Goal: Information Seeking & Learning: Check status

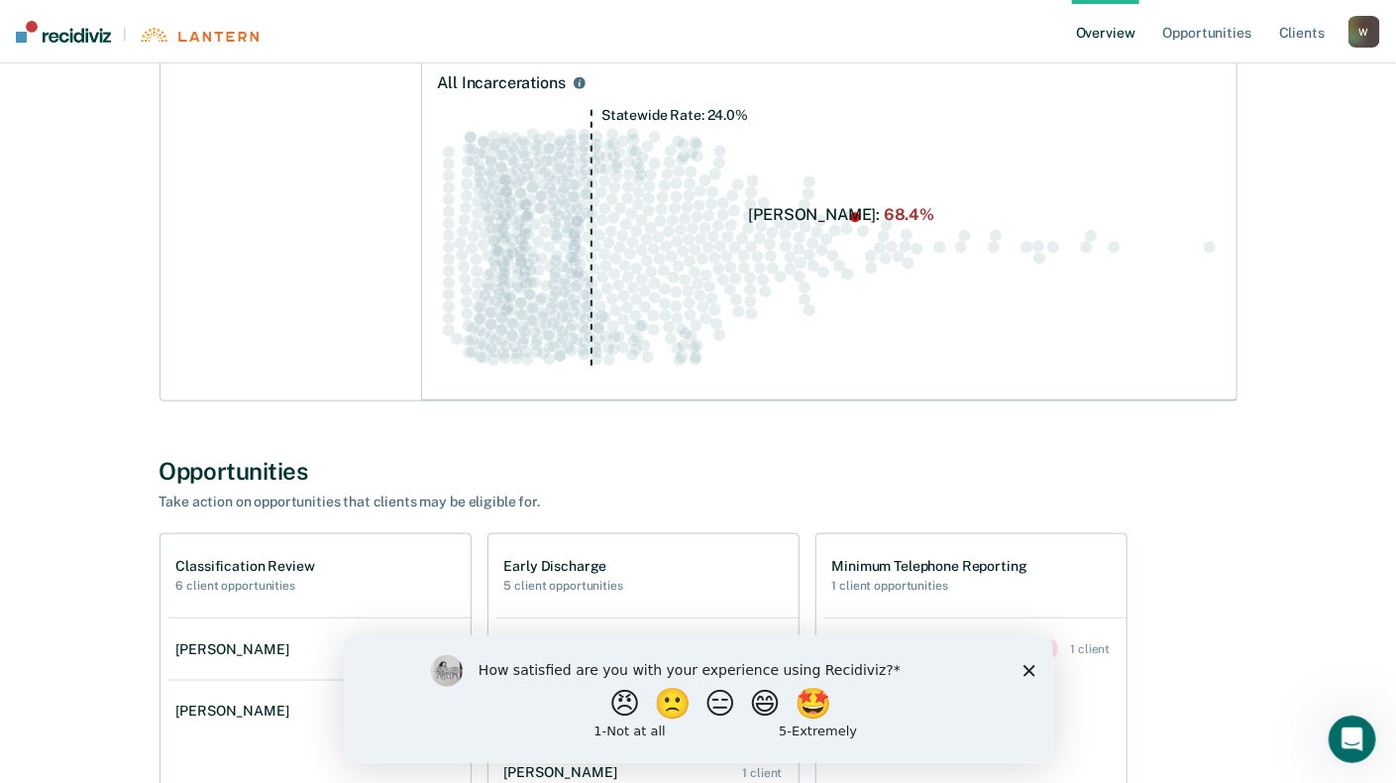
scroll to position [693, 0]
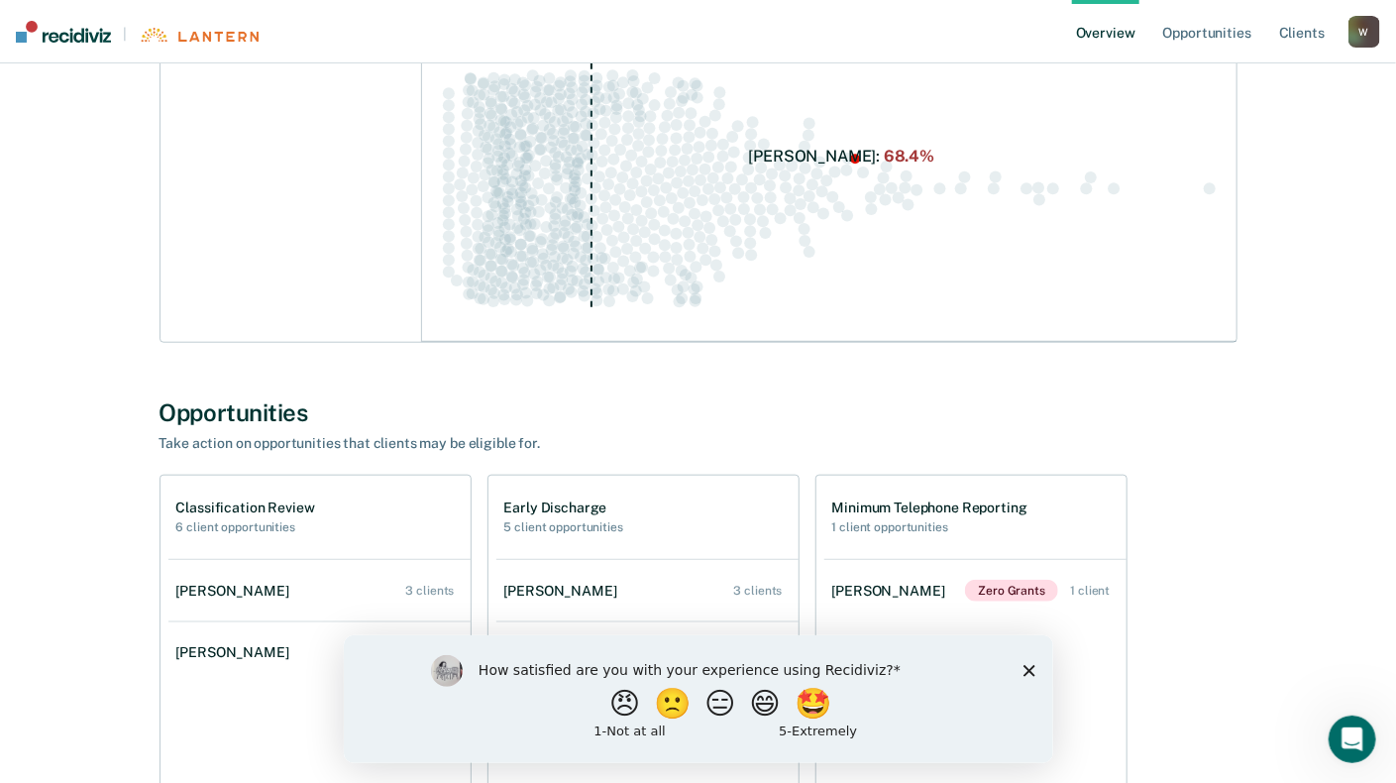
drag, startPoint x: 1029, startPoint y: 670, endPoint x: 1372, endPoint y: 1304, distance: 720.6
click at [1029, 670] on polygon "Close survey" at bounding box center [1028, 670] width 12 height 12
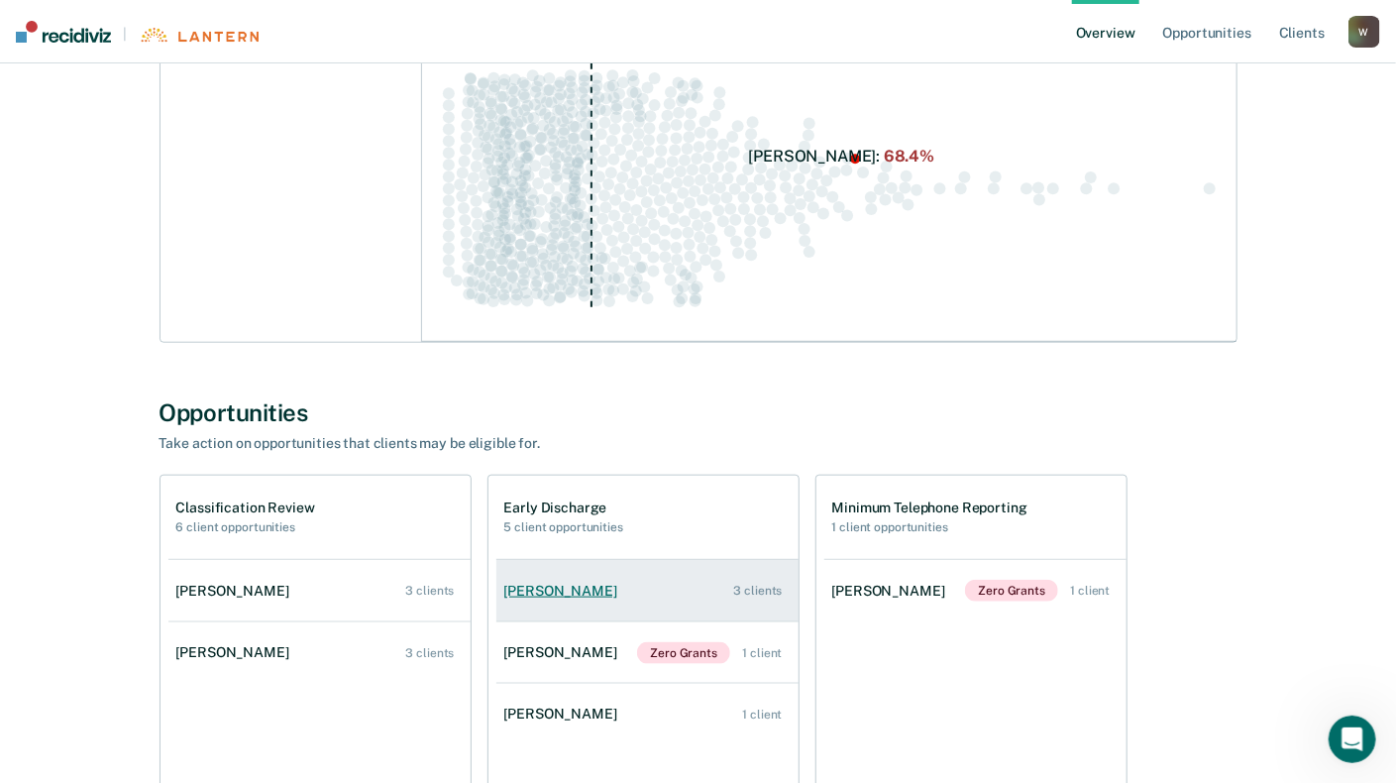
click at [754, 591] on div "3 clients" at bounding box center [758, 590] width 49 height 14
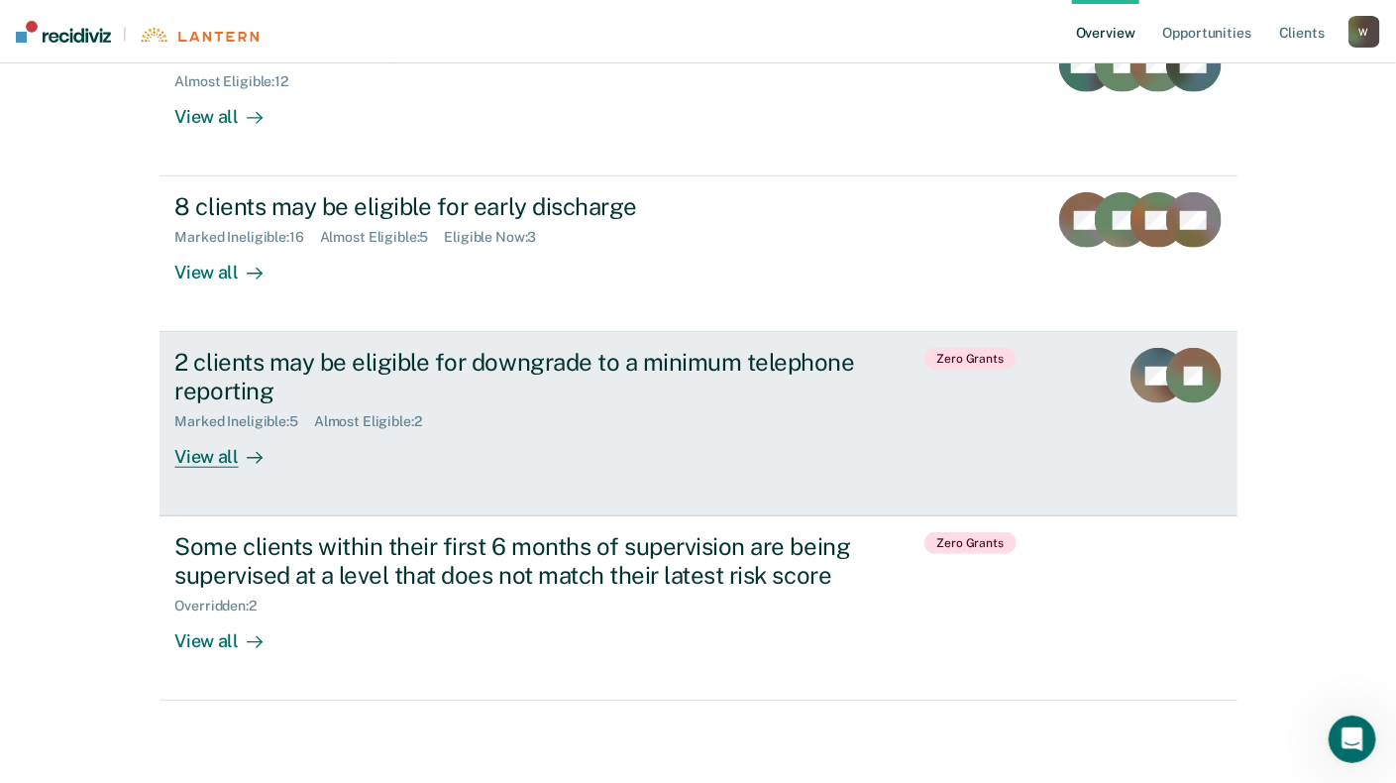
scroll to position [537, 0]
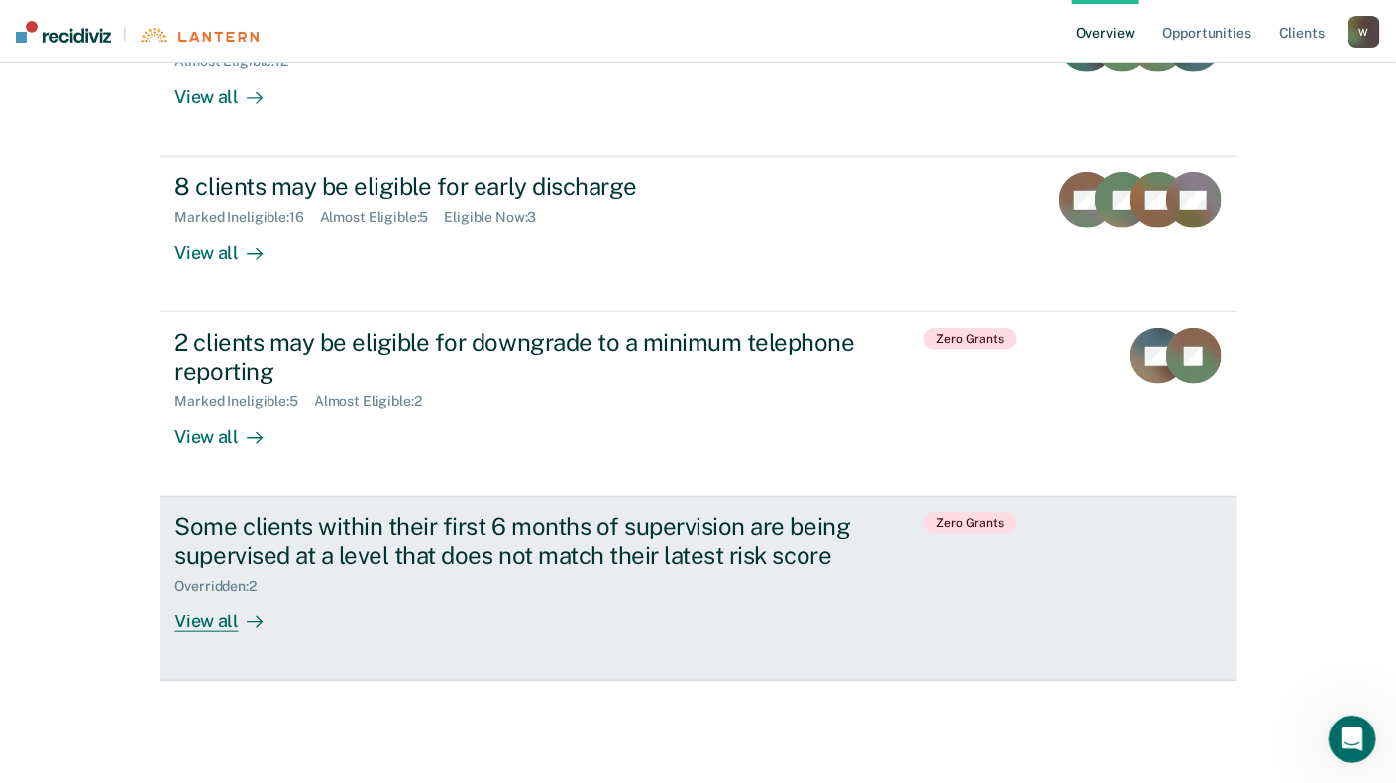
click at [208, 627] on div "View all" at bounding box center [230, 613] width 111 height 39
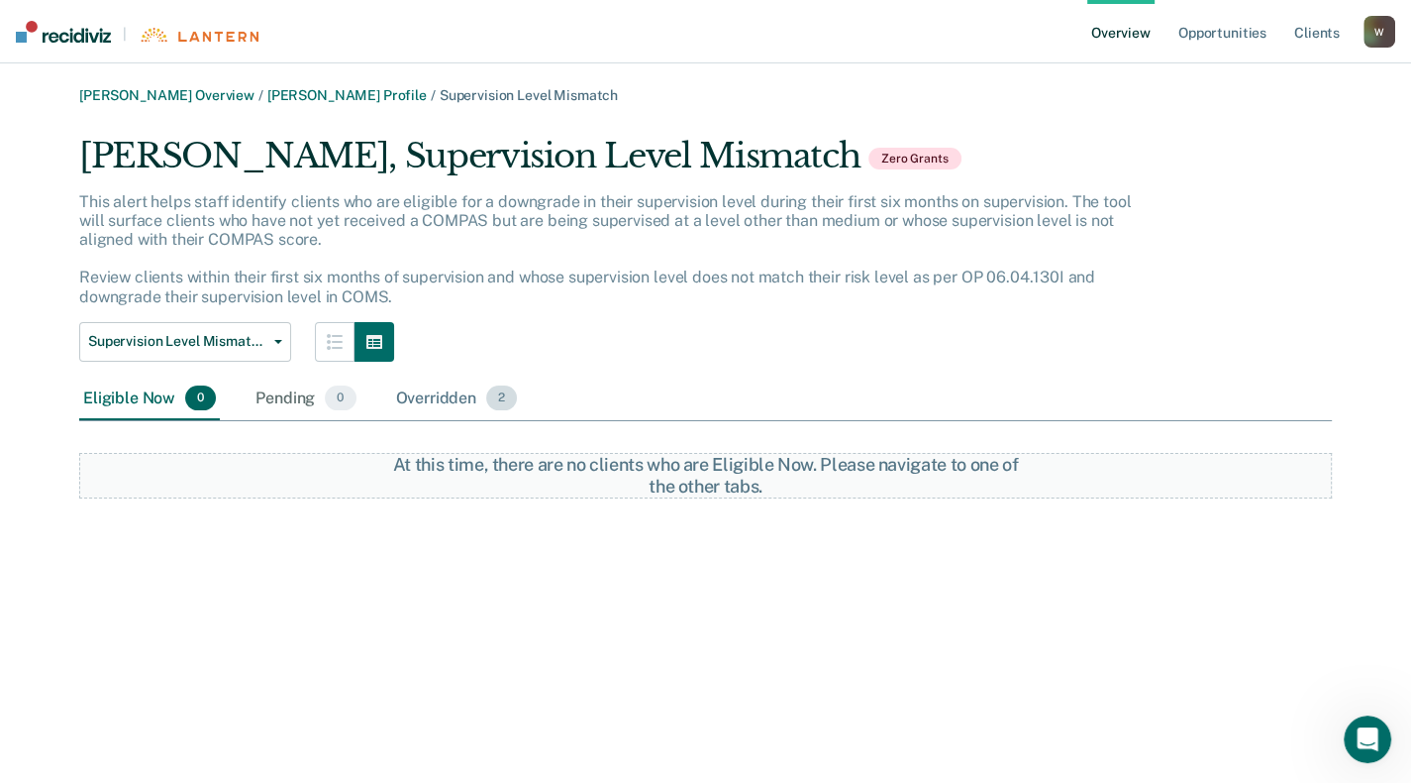
click at [438, 397] on div "Overridden 2" at bounding box center [457, 399] width 130 height 44
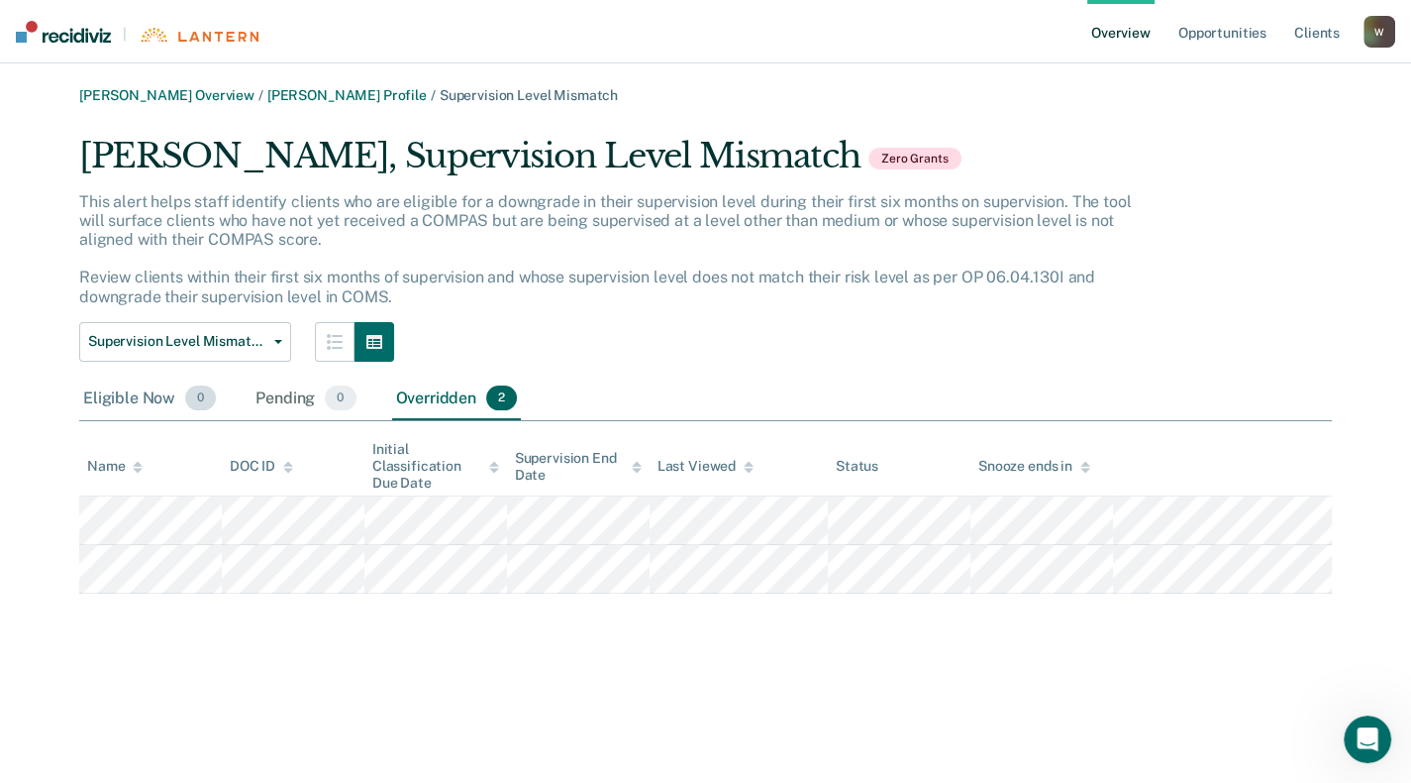
click at [102, 402] on div "Eligible Now 0" at bounding box center [149, 399] width 141 height 44
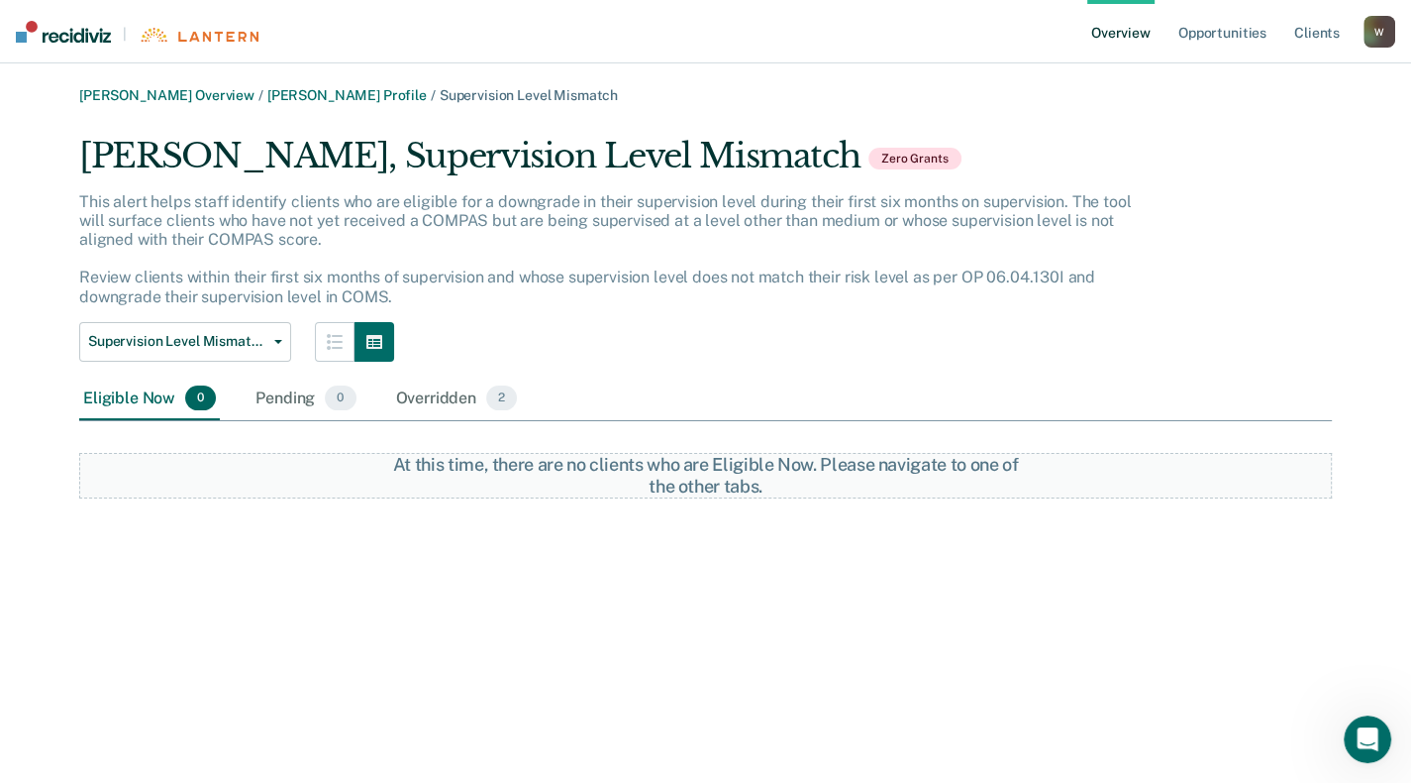
click at [1125, 37] on link "Overview" at bounding box center [1121, 31] width 67 height 63
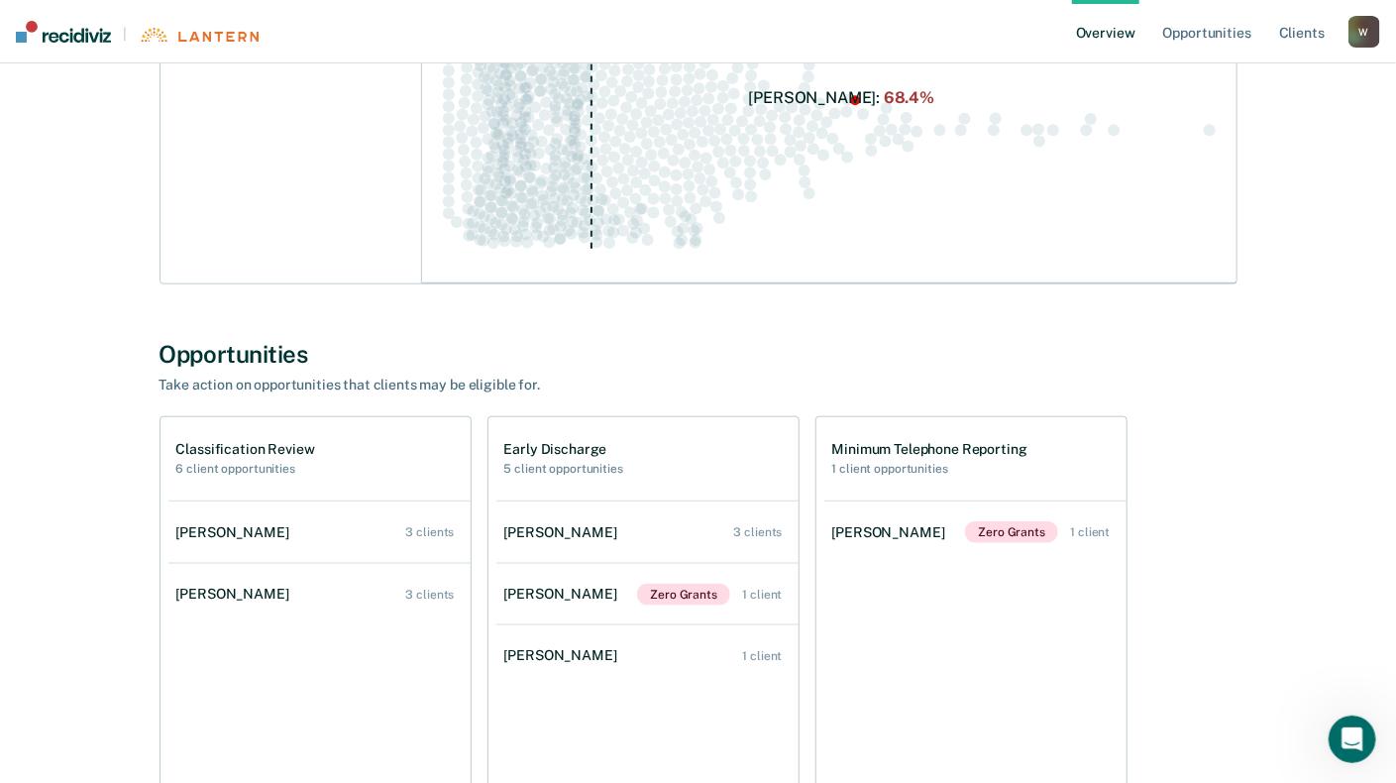
scroll to position [991, 0]
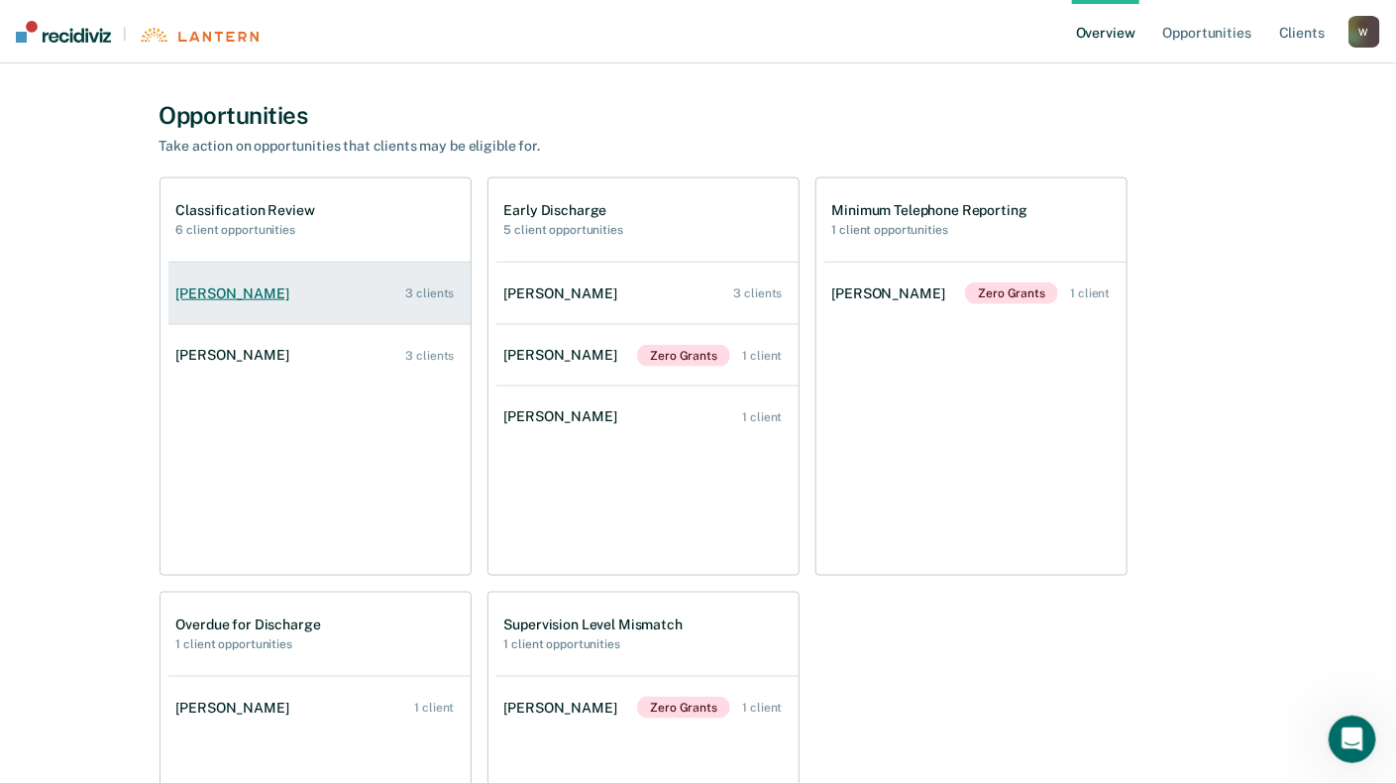
click at [414, 289] on div "3 clients" at bounding box center [430, 293] width 49 height 14
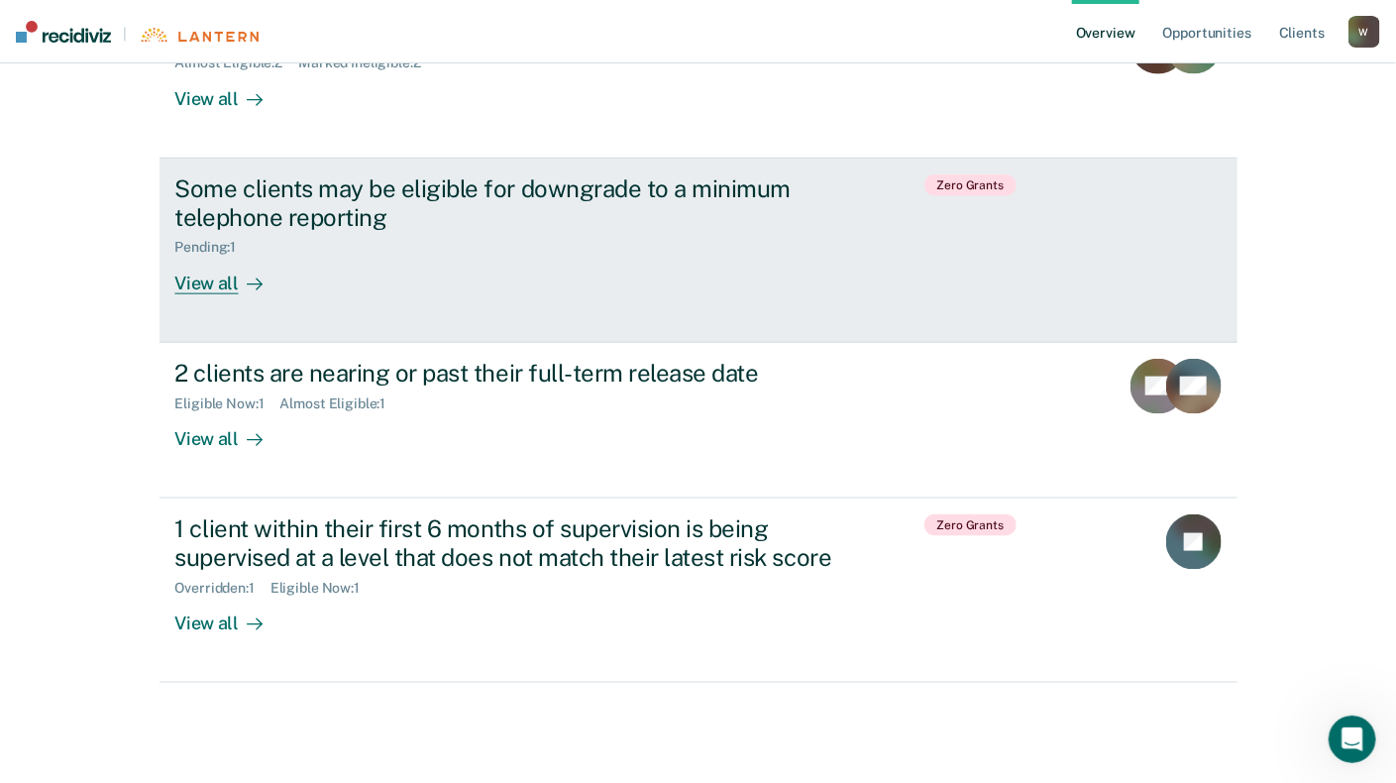
scroll to position [962, 0]
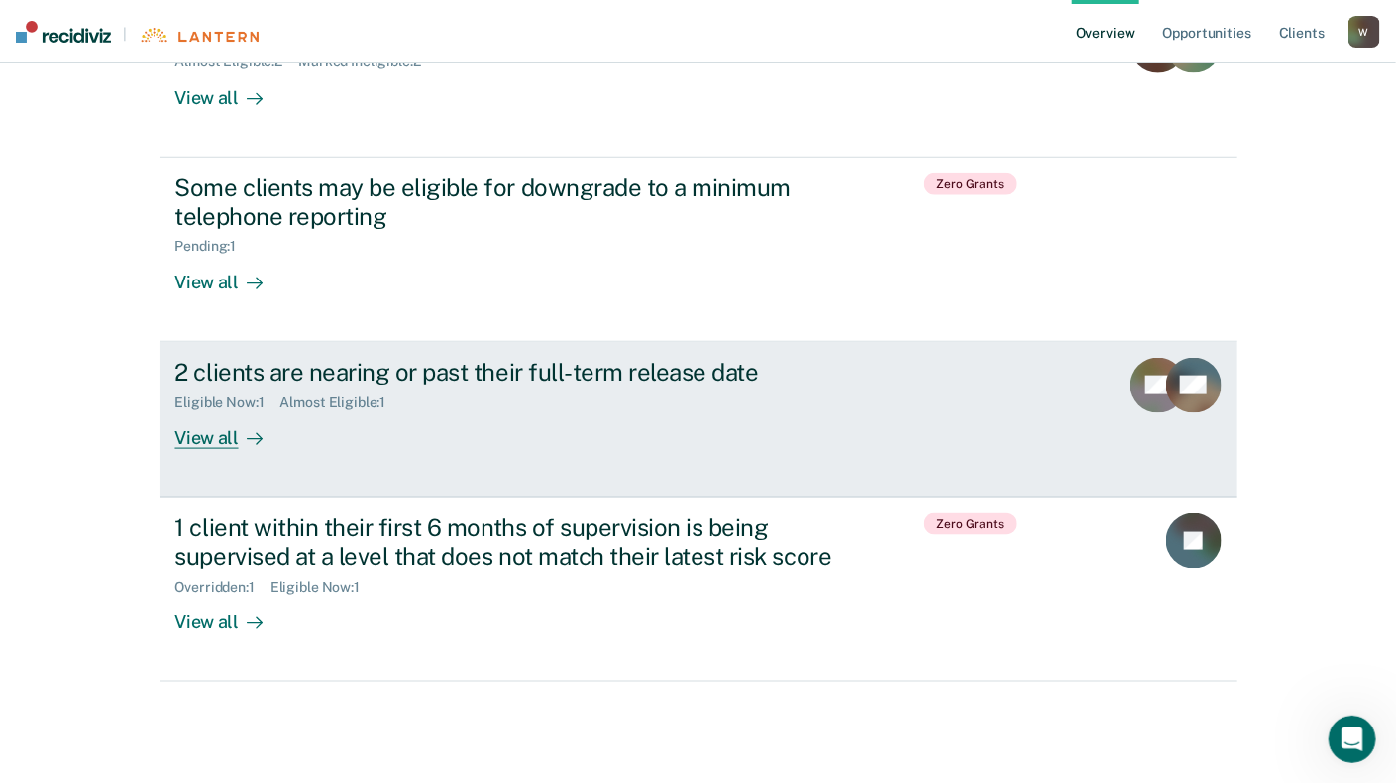
click at [216, 439] on div "View all" at bounding box center [230, 429] width 111 height 39
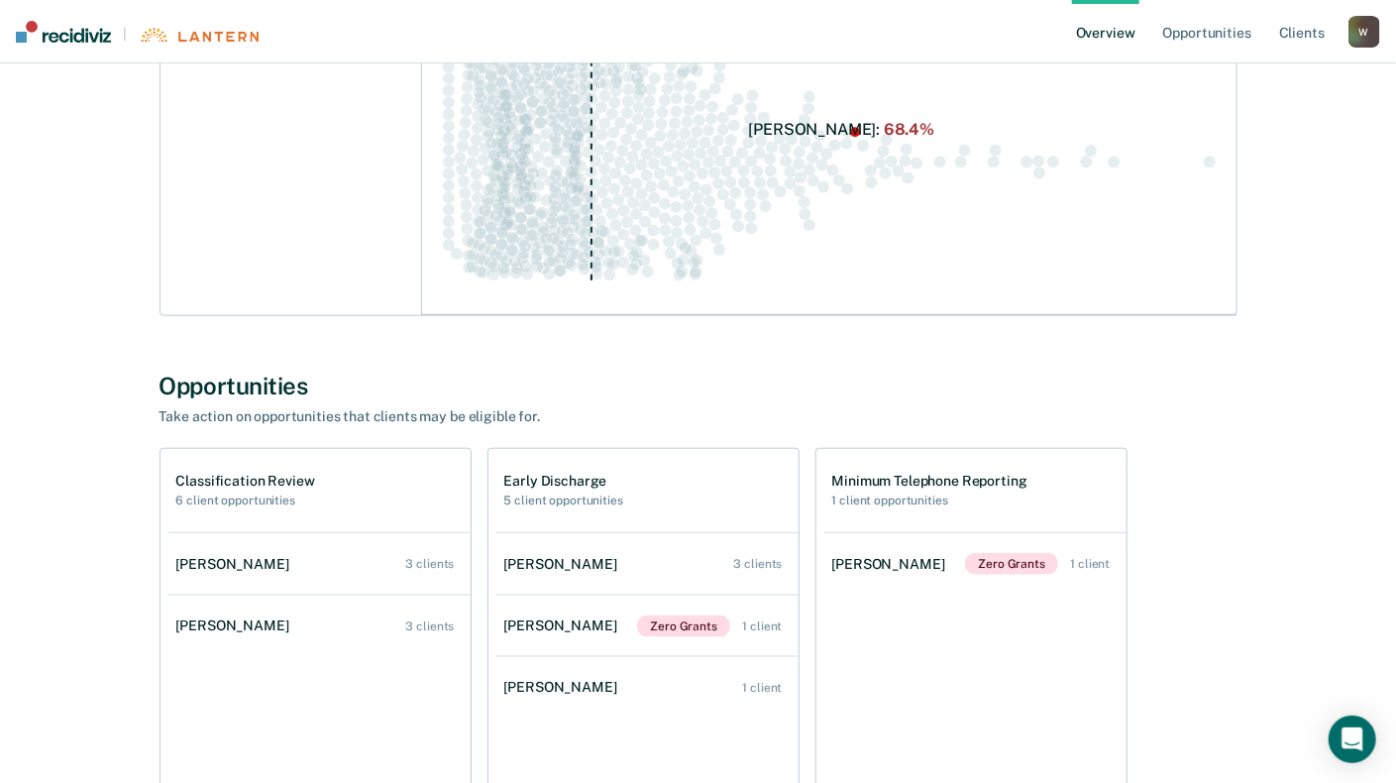
scroll to position [891, 0]
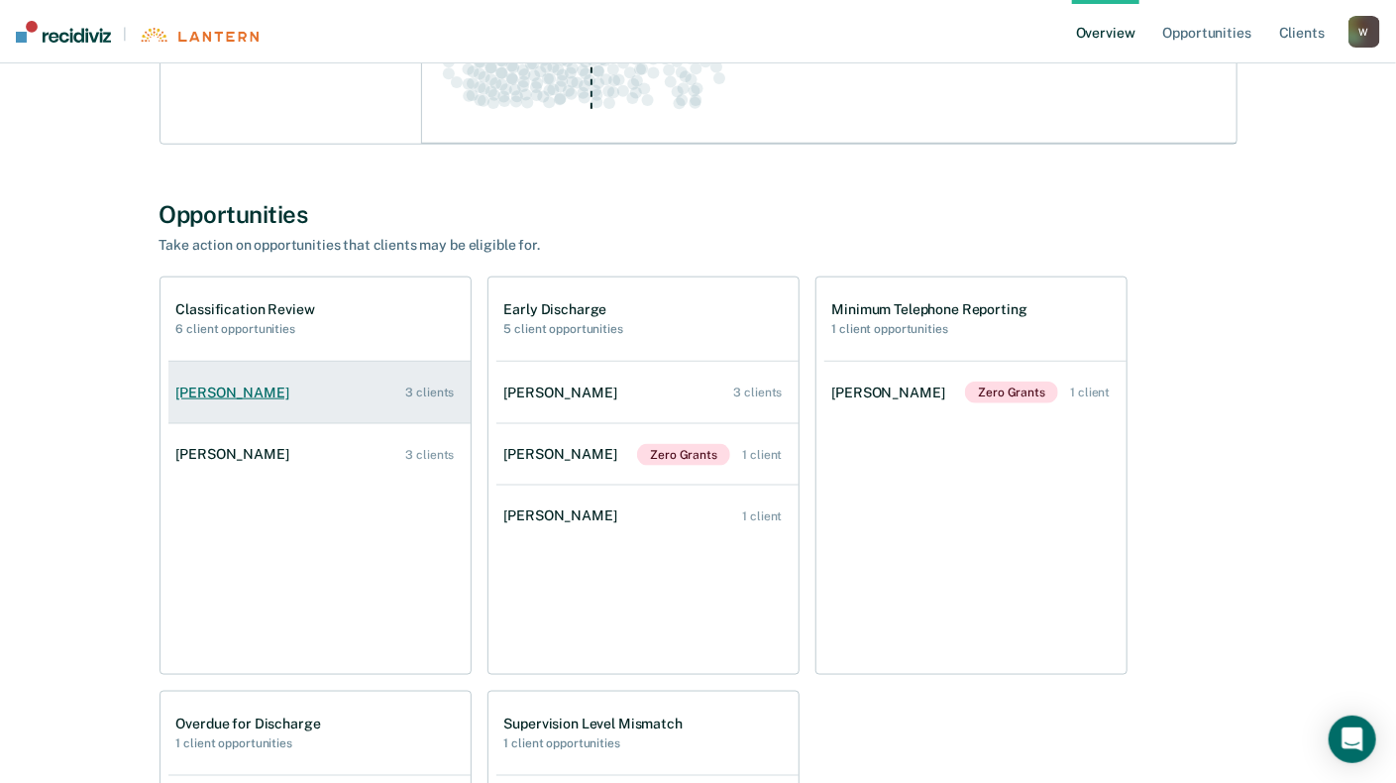
click at [432, 399] on link "[PERSON_NAME] 3 clients" at bounding box center [319, 393] width 302 height 56
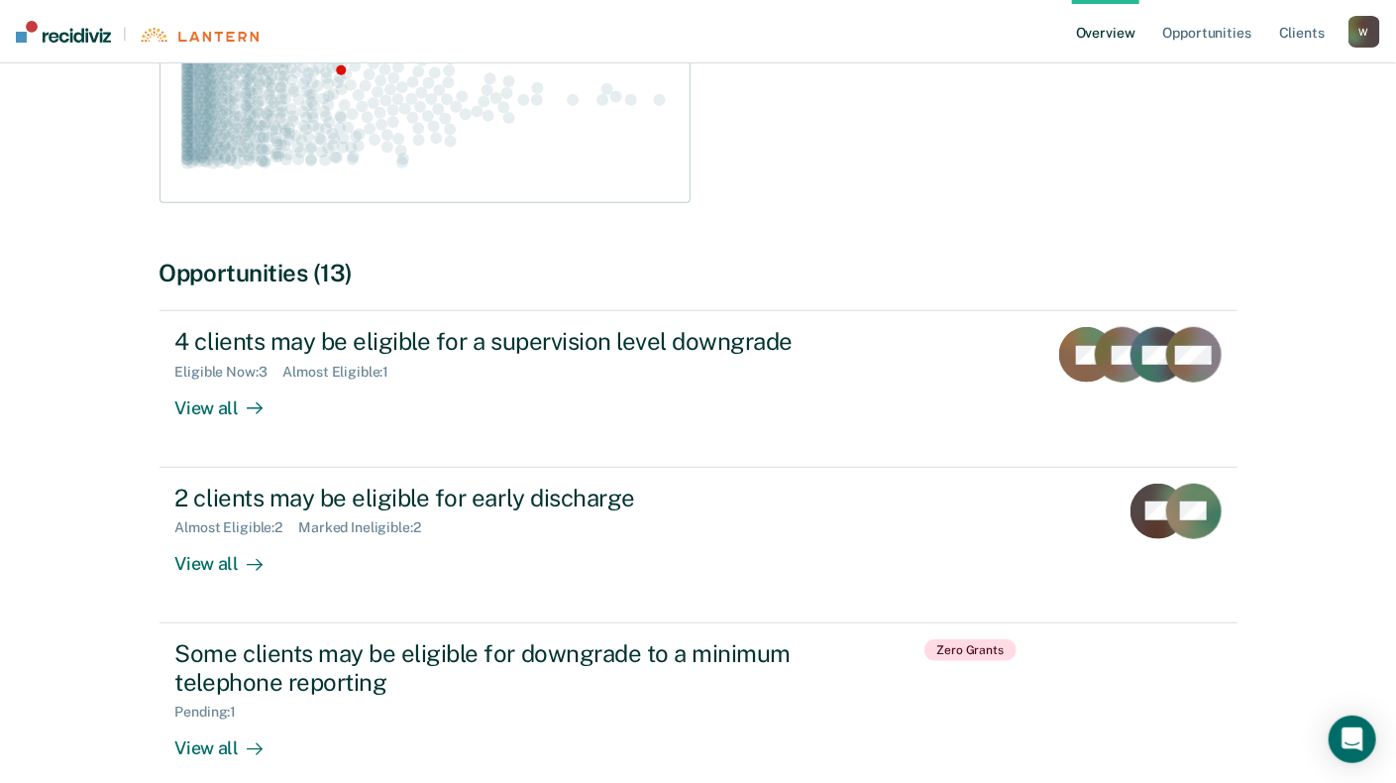
scroll to position [594, 0]
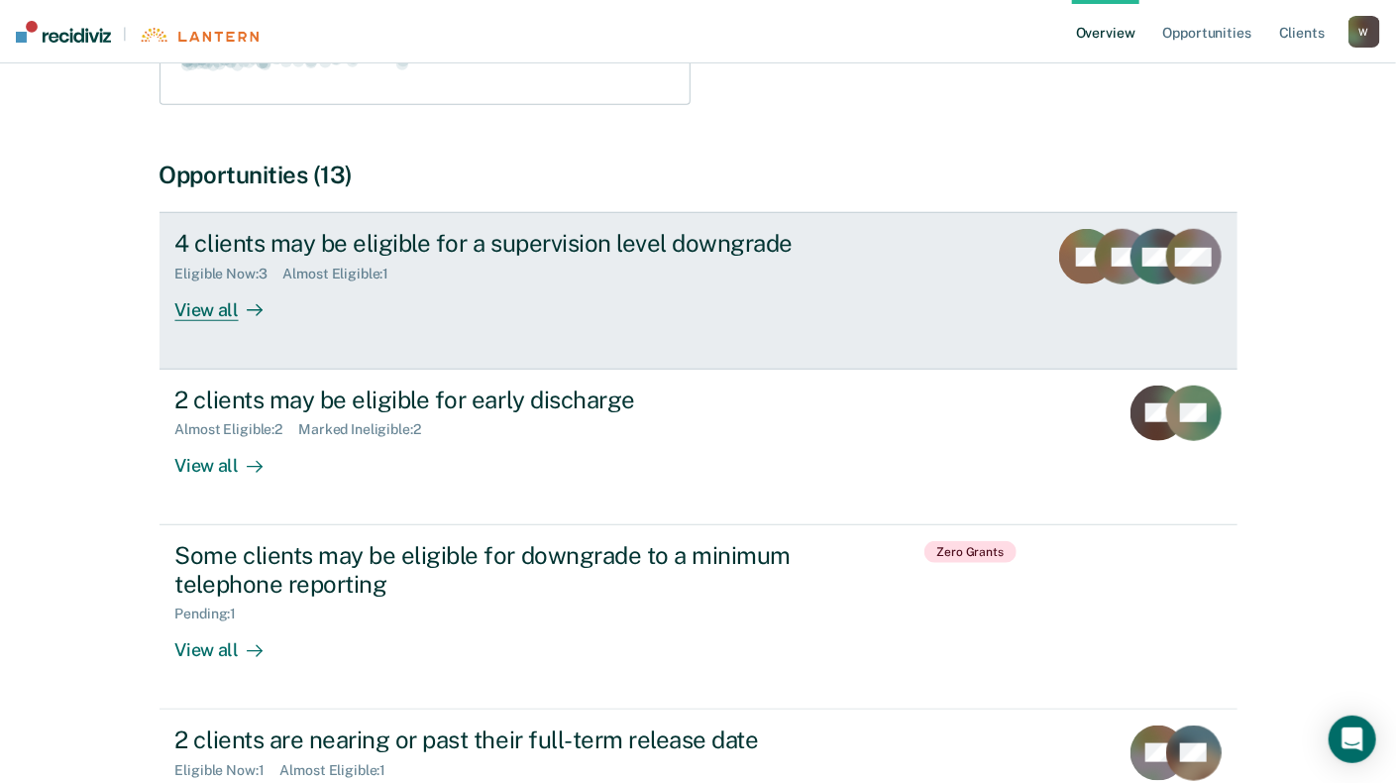
click at [202, 308] on div "View all" at bounding box center [230, 301] width 111 height 39
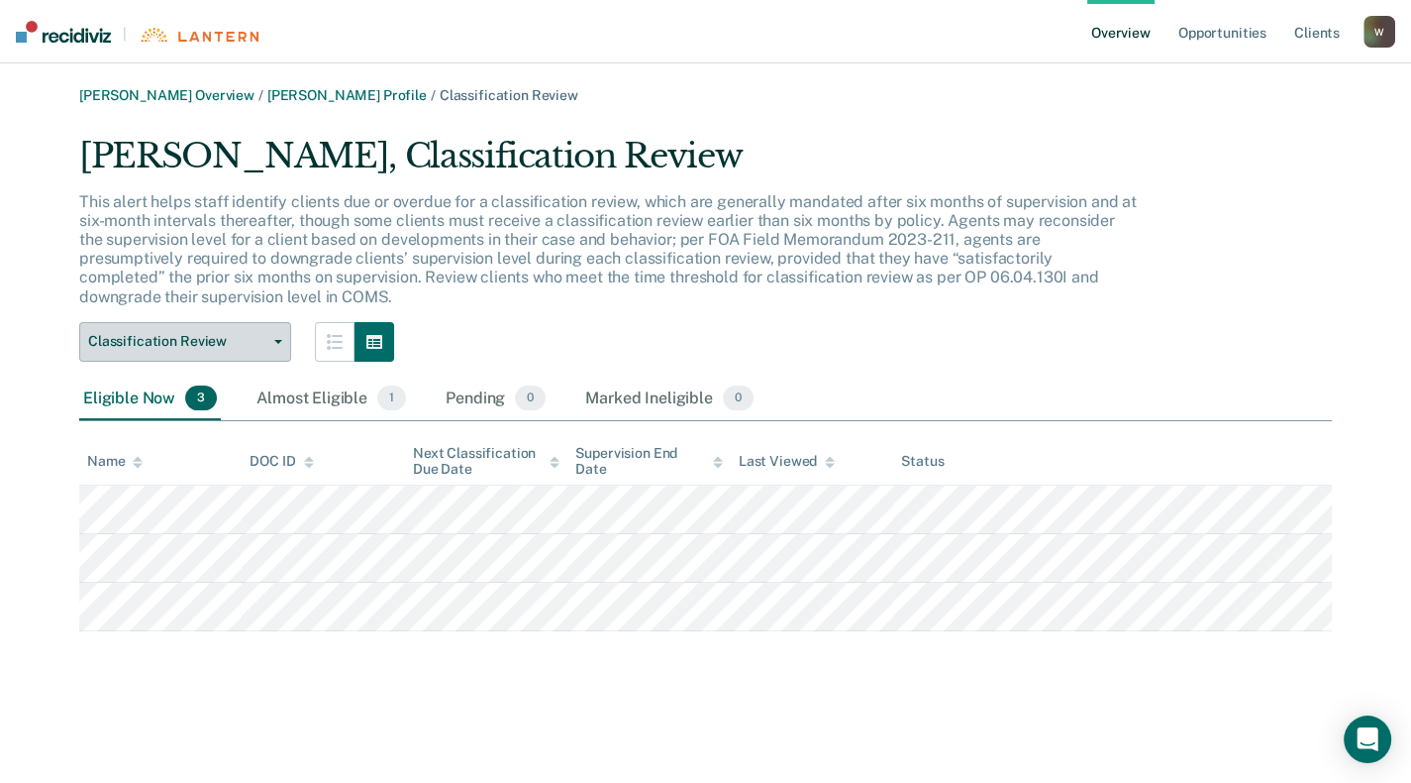
click at [272, 343] on span "button" at bounding box center [274, 342] width 16 height 4
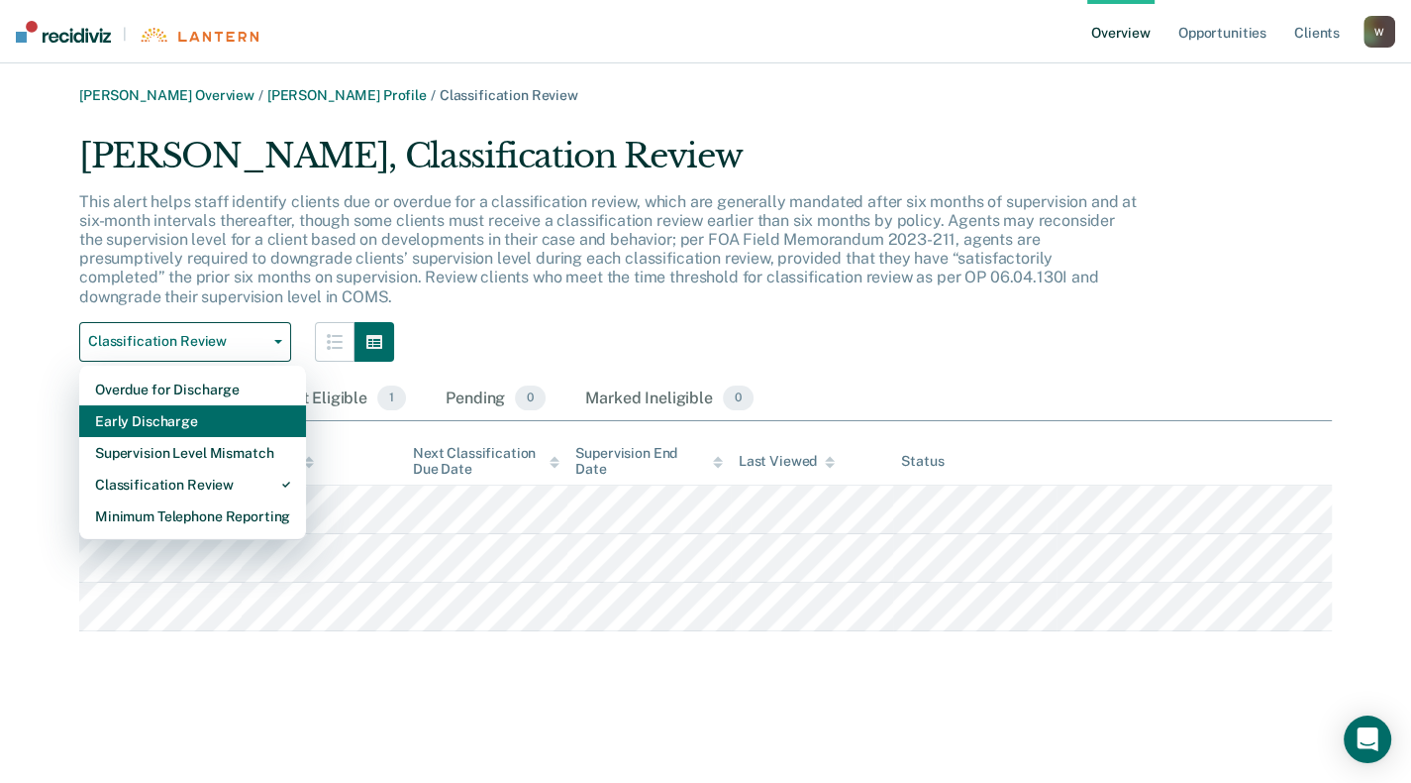
click at [239, 418] on div "Early Discharge" at bounding box center [192, 421] width 195 height 32
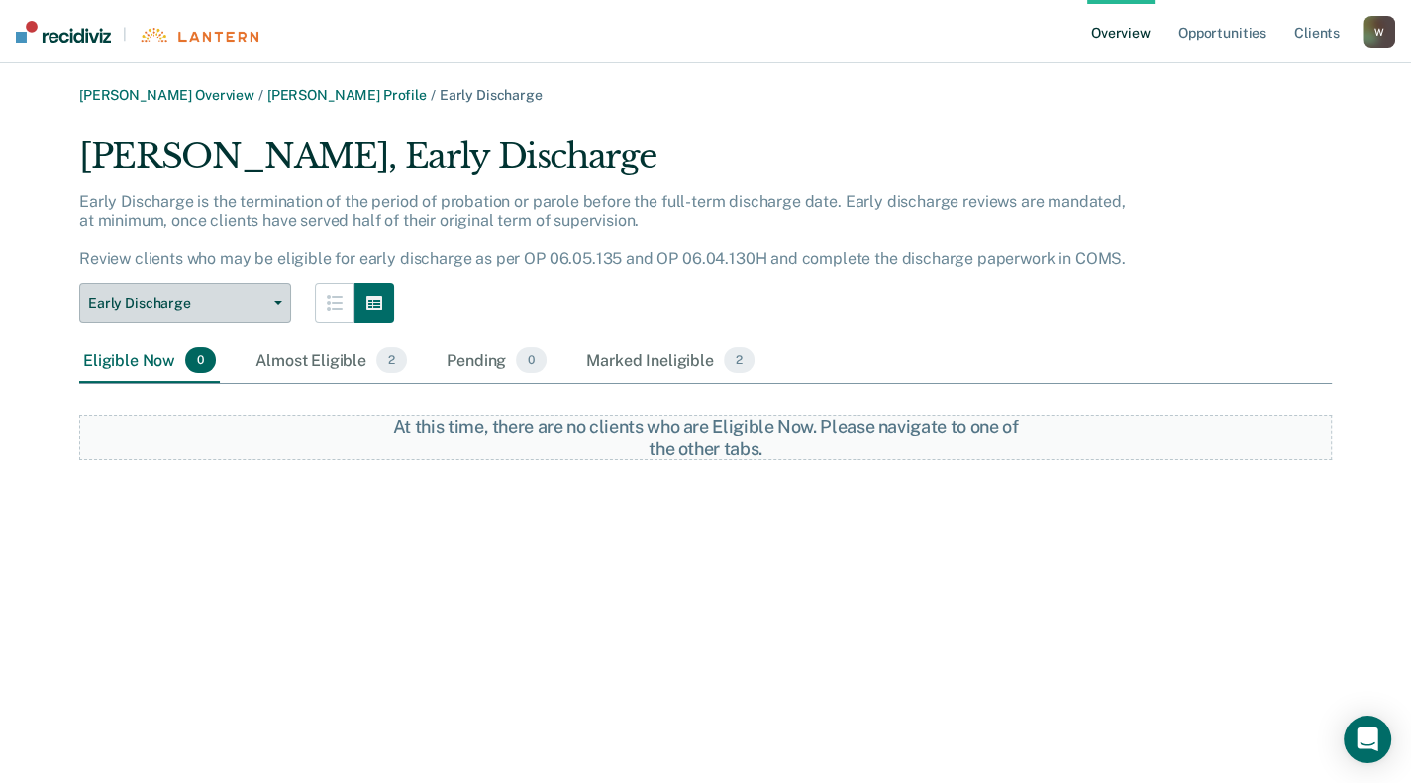
click at [281, 299] on button "Early Discharge" at bounding box center [185, 303] width 212 height 40
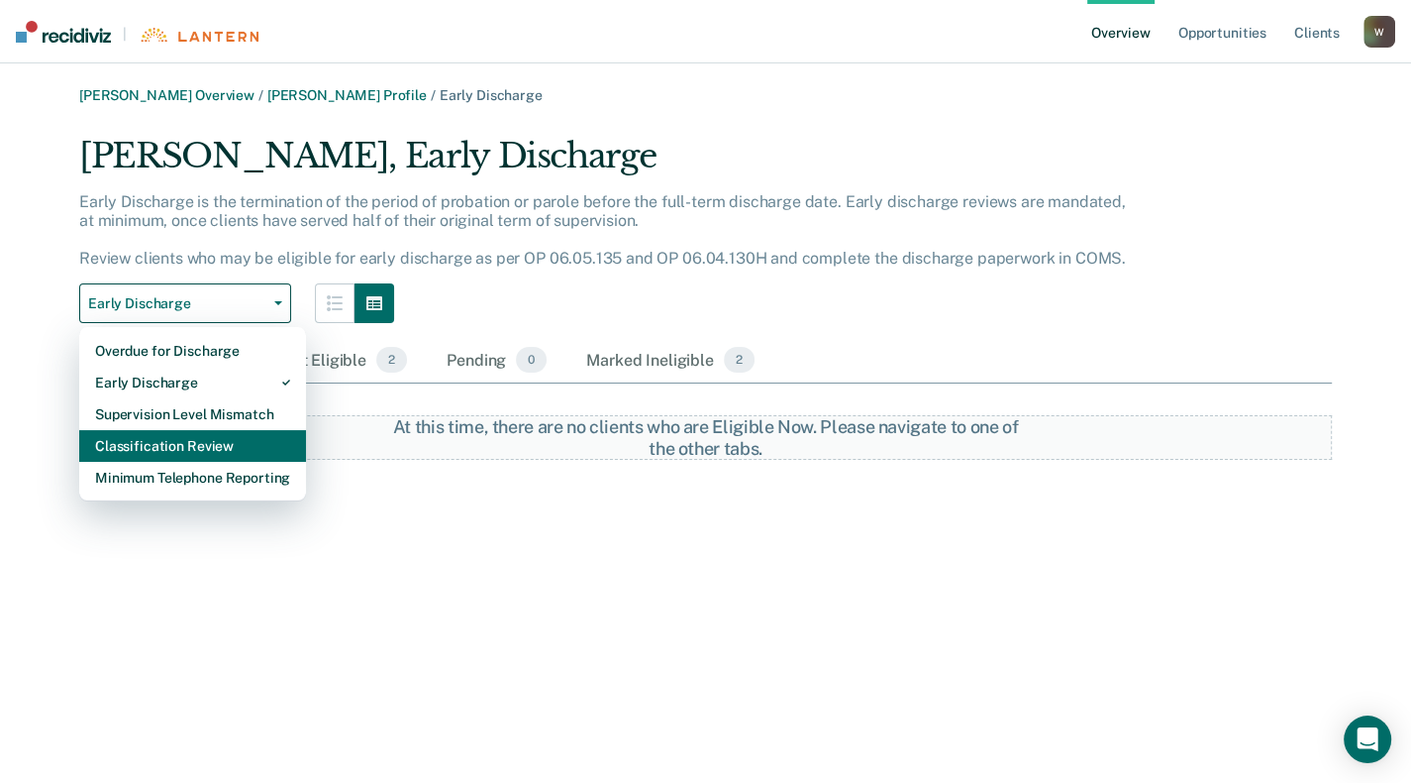
click at [227, 444] on div "Classification Review" at bounding box center [192, 446] width 195 height 32
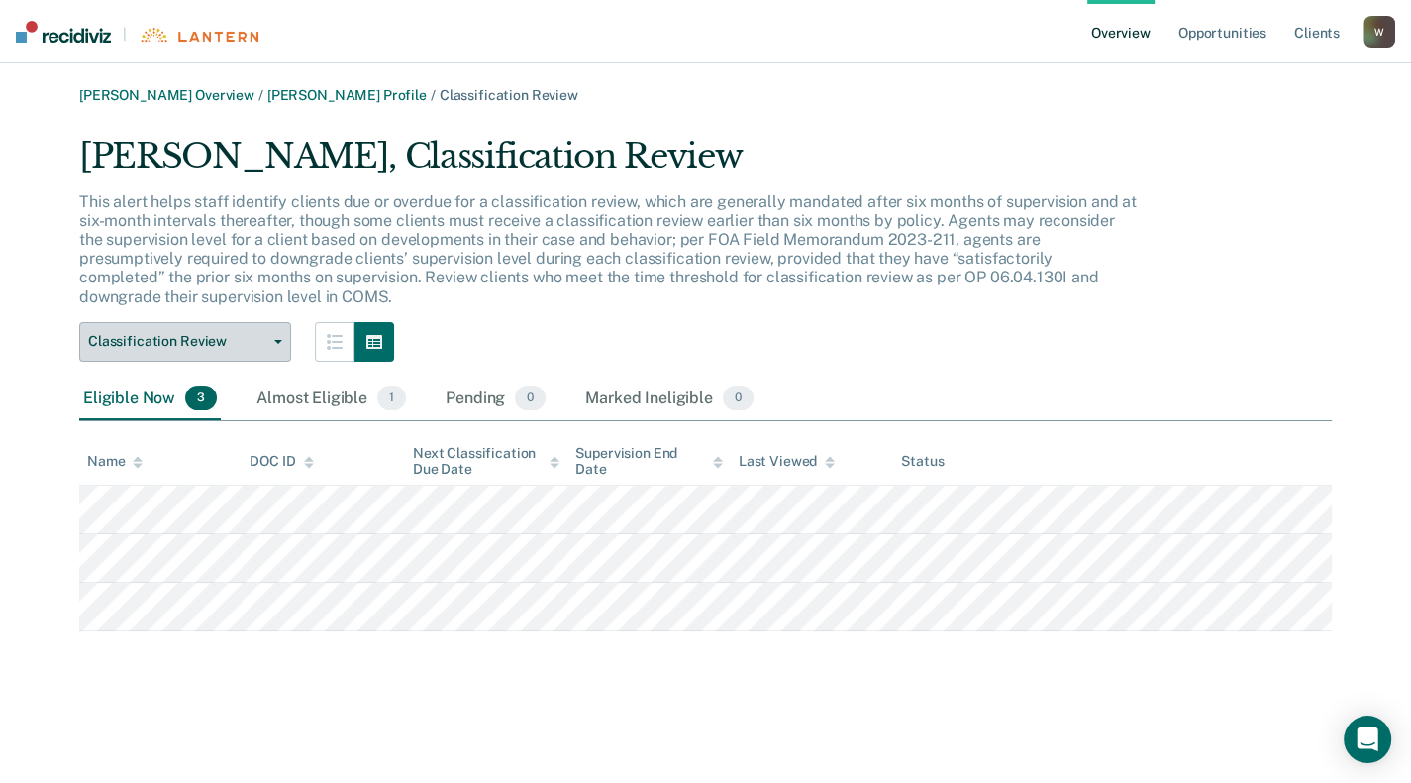
click at [283, 335] on button "Classification Review" at bounding box center [185, 342] width 212 height 40
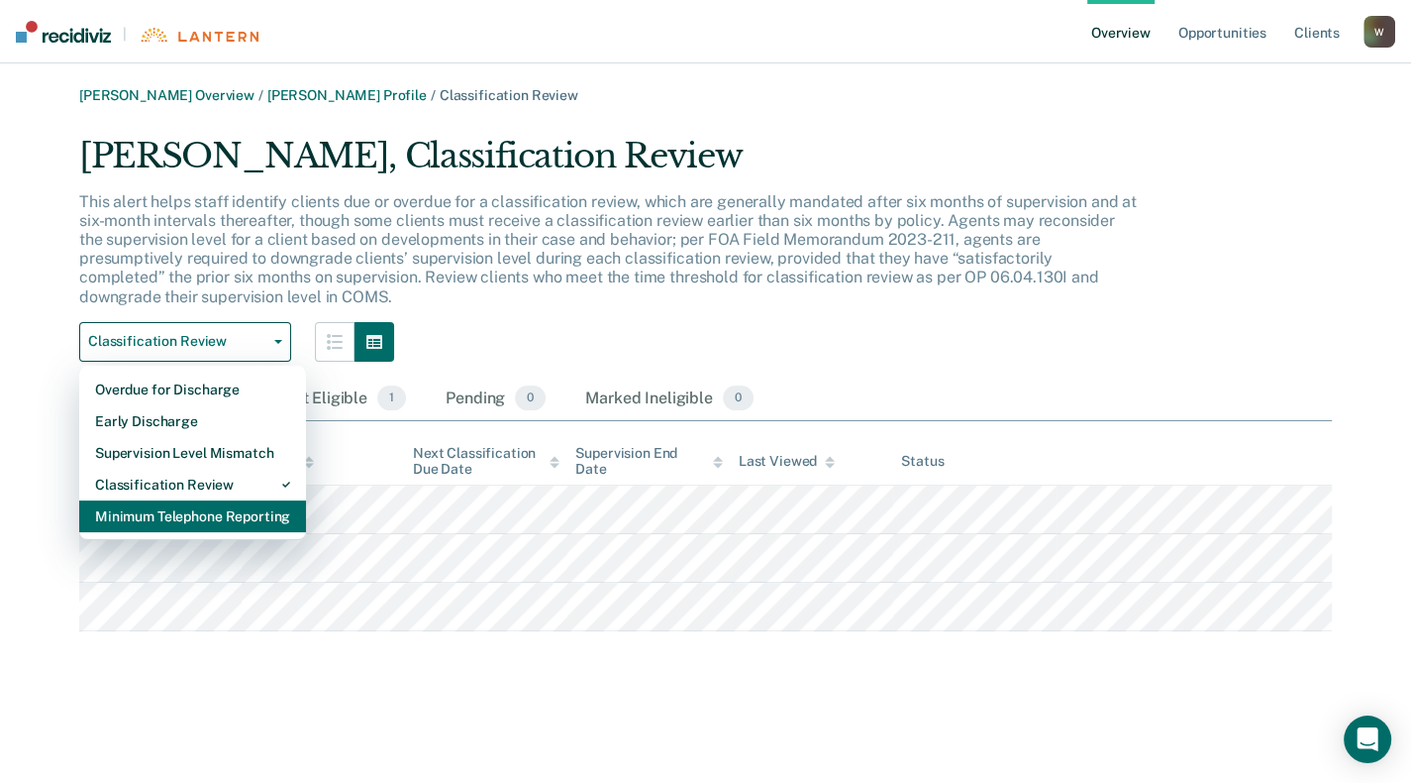
click at [244, 521] on div "Minimum Telephone Reporting" at bounding box center [192, 516] width 195 height 32
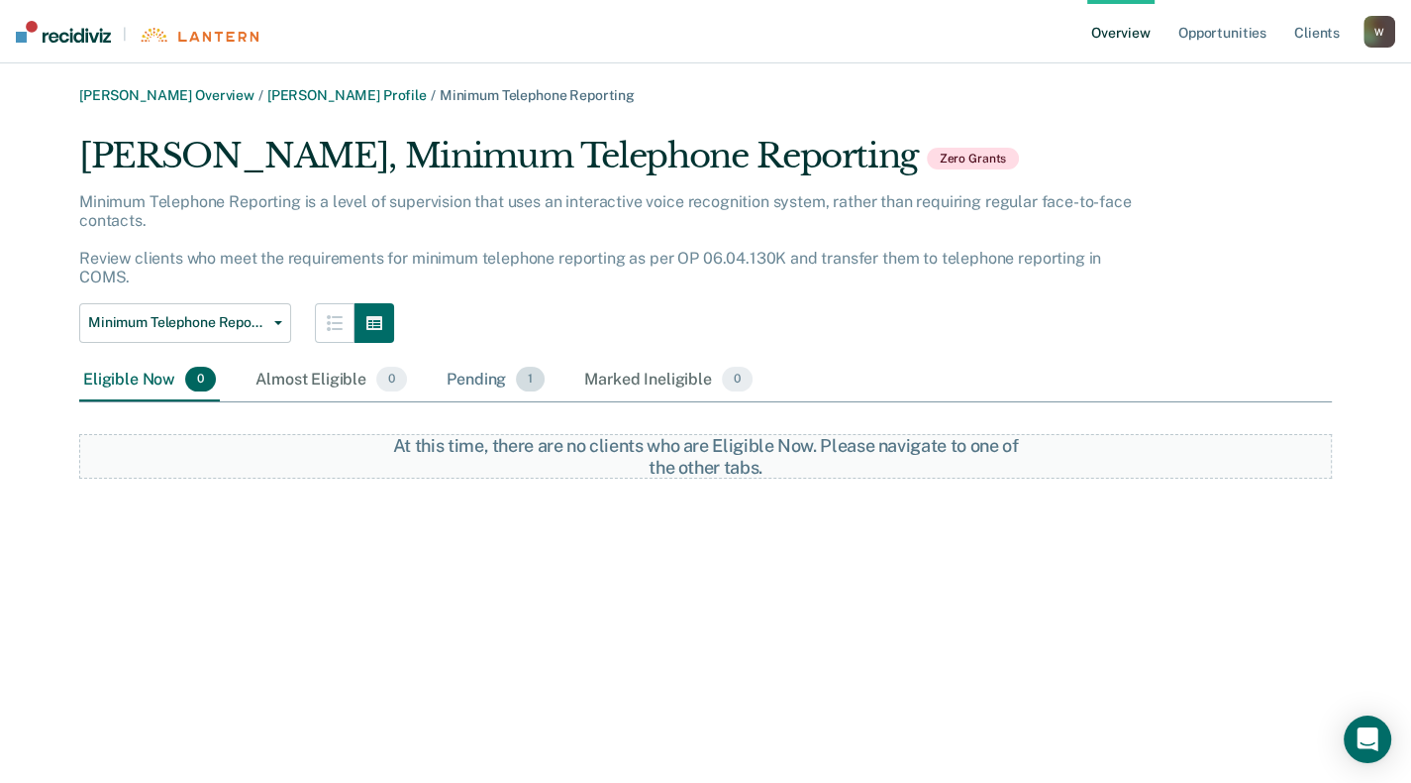
click at [460, 381] on div "Pending 1" at bounding box center [496, 381] width 106 height 44
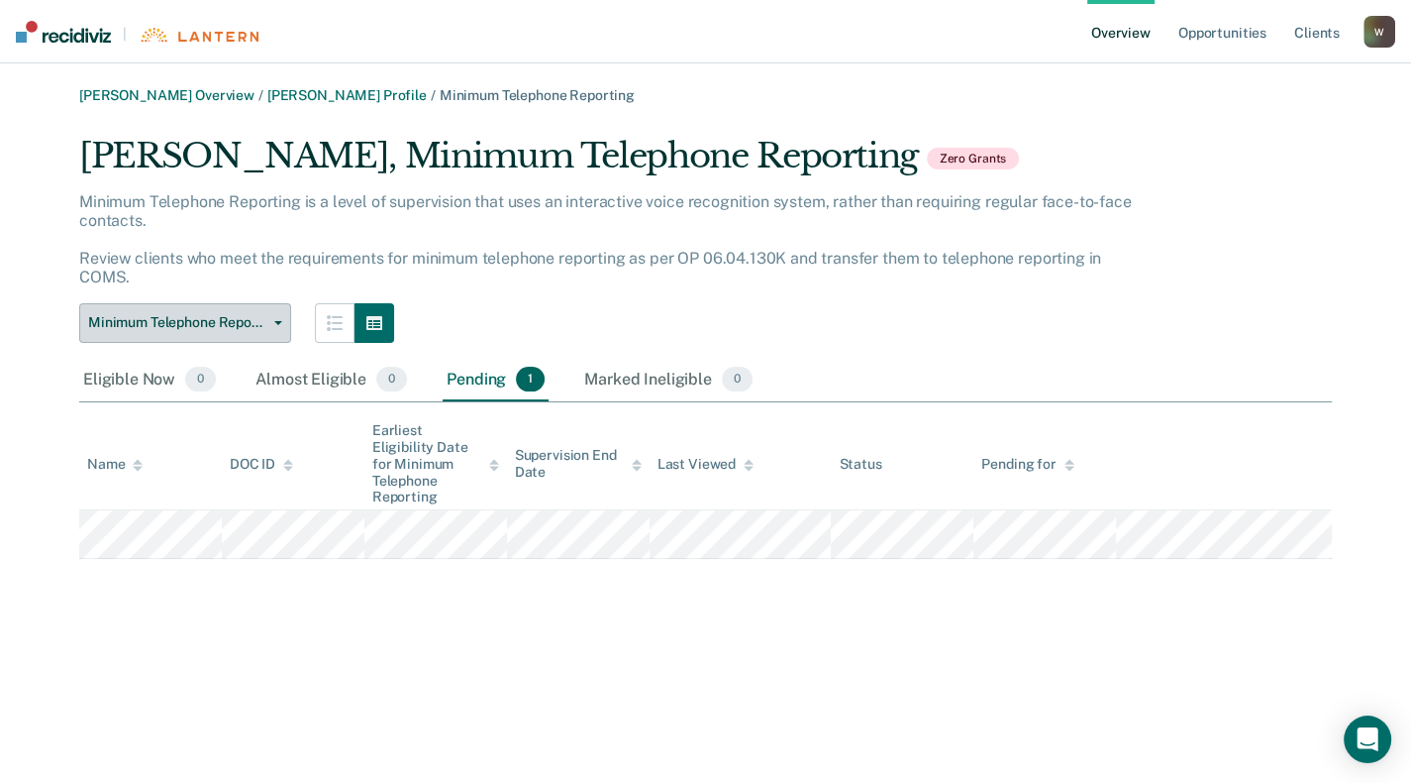
click at [278, 324] on button "Minimum Telephone Reporting" at bounding box center [185, 323] width 212 height 40
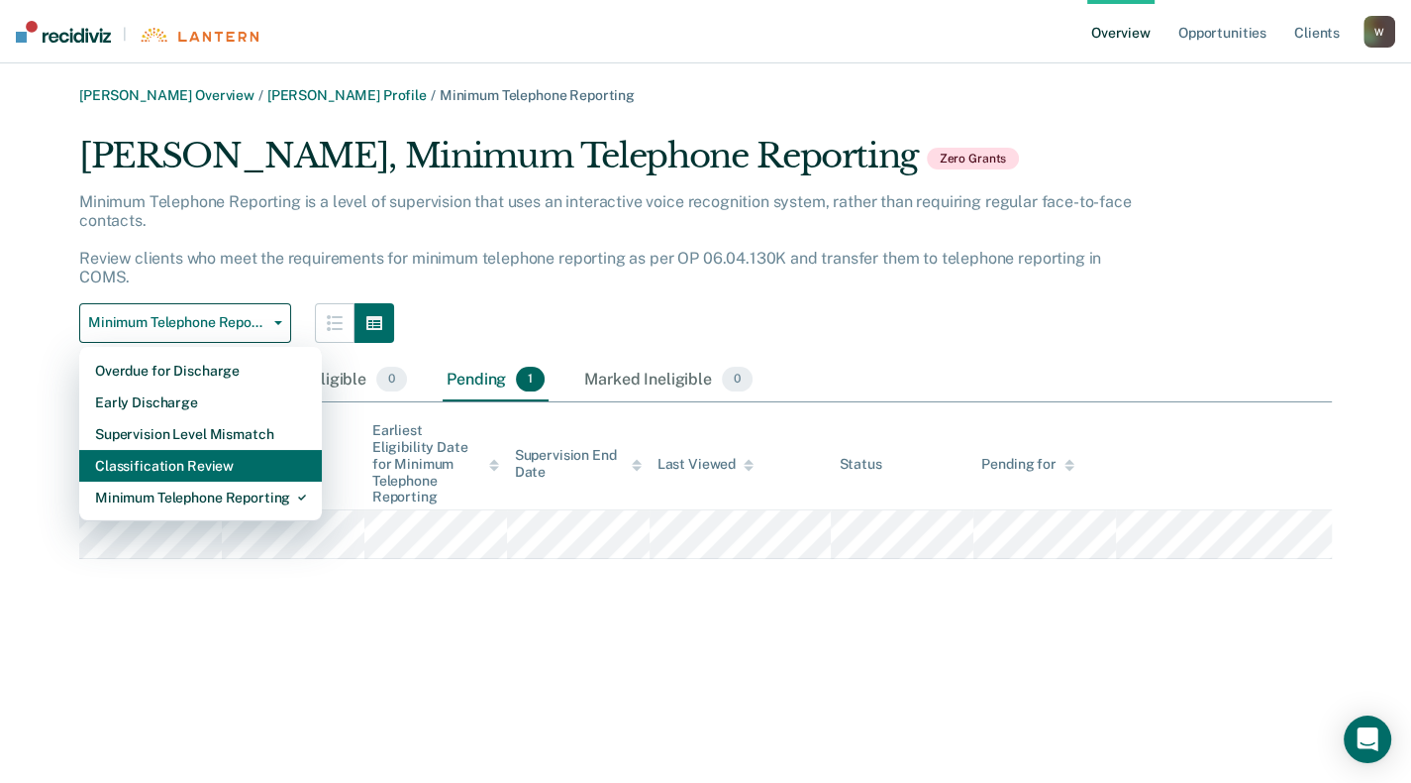
click at [188, 466] on div "Classification Review" at bounding box center [200, 466] width 211 height 32
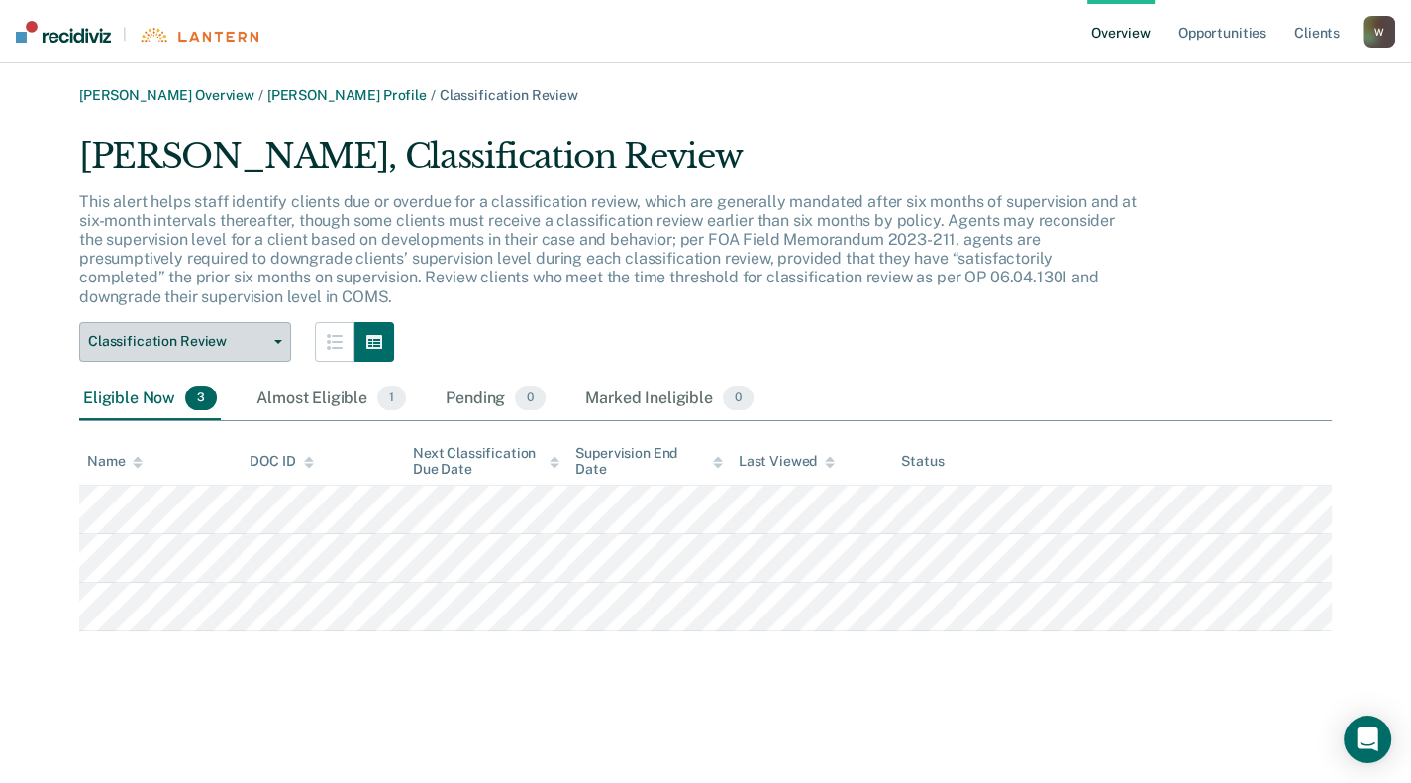
click at [283, 352] on button "Classification Review" at bounding box center [185, 342] width 212 height 40
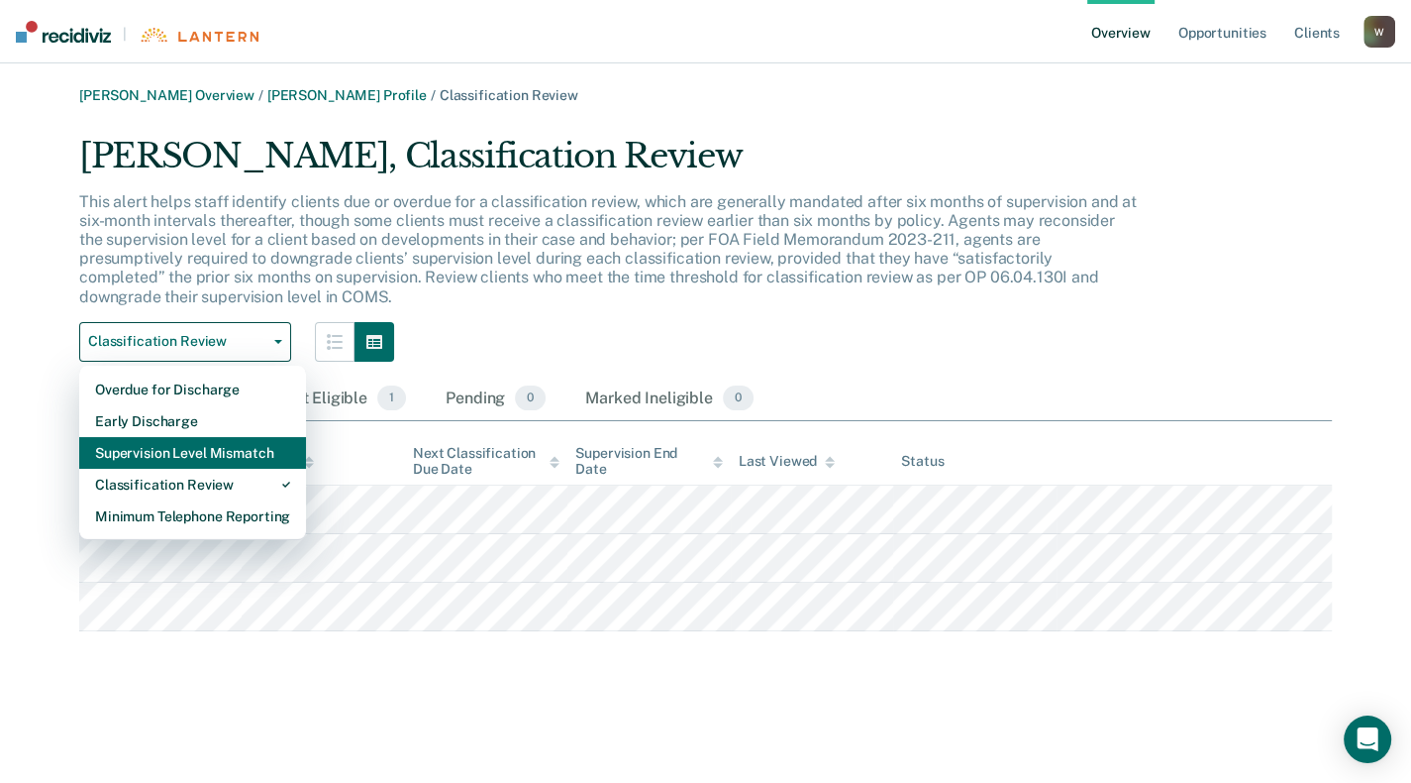
click at [241, 455] on div "Supervision Level Mismatch" at bounding box center [192, 453] width 195 height 32
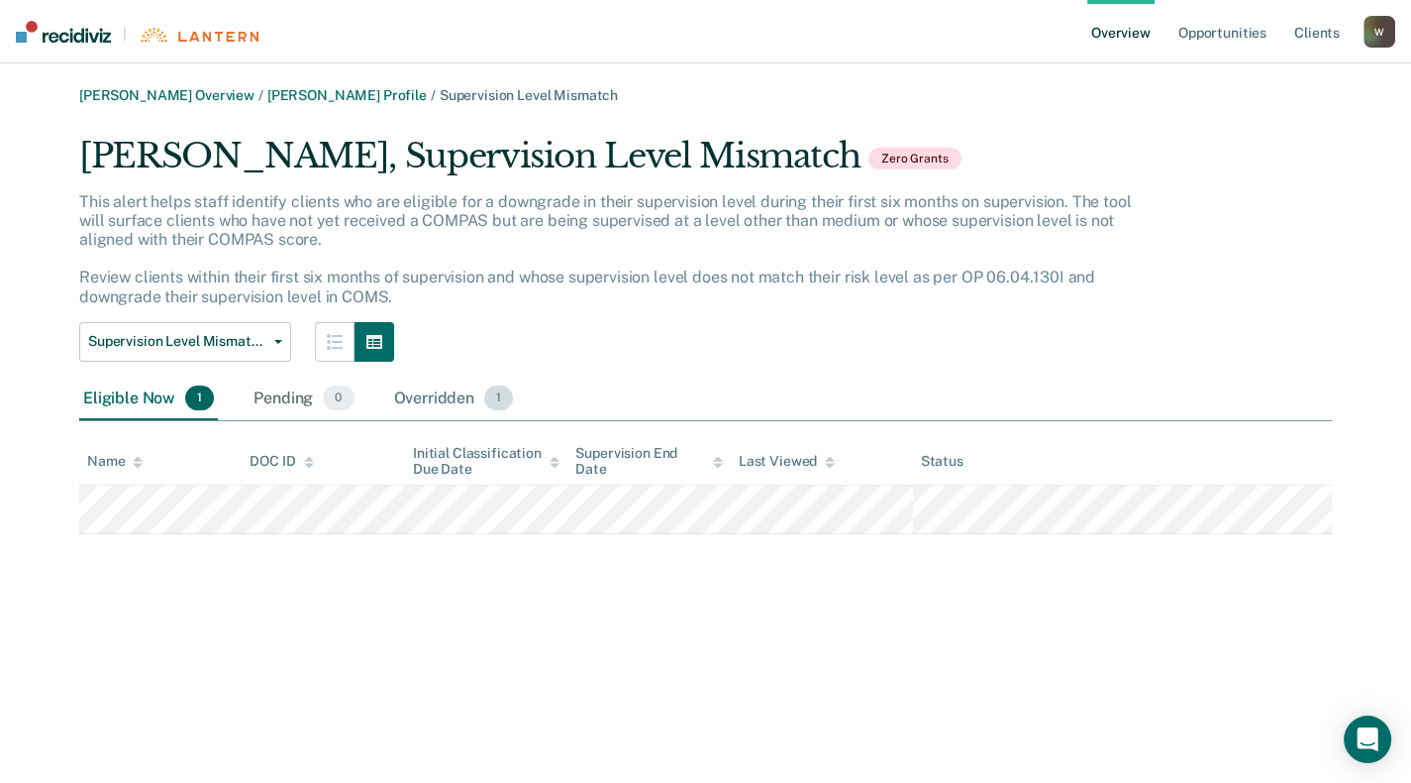
click at [454, 404] on div "Overridden 1" at bounding box center [454, 399] width 128 height 44
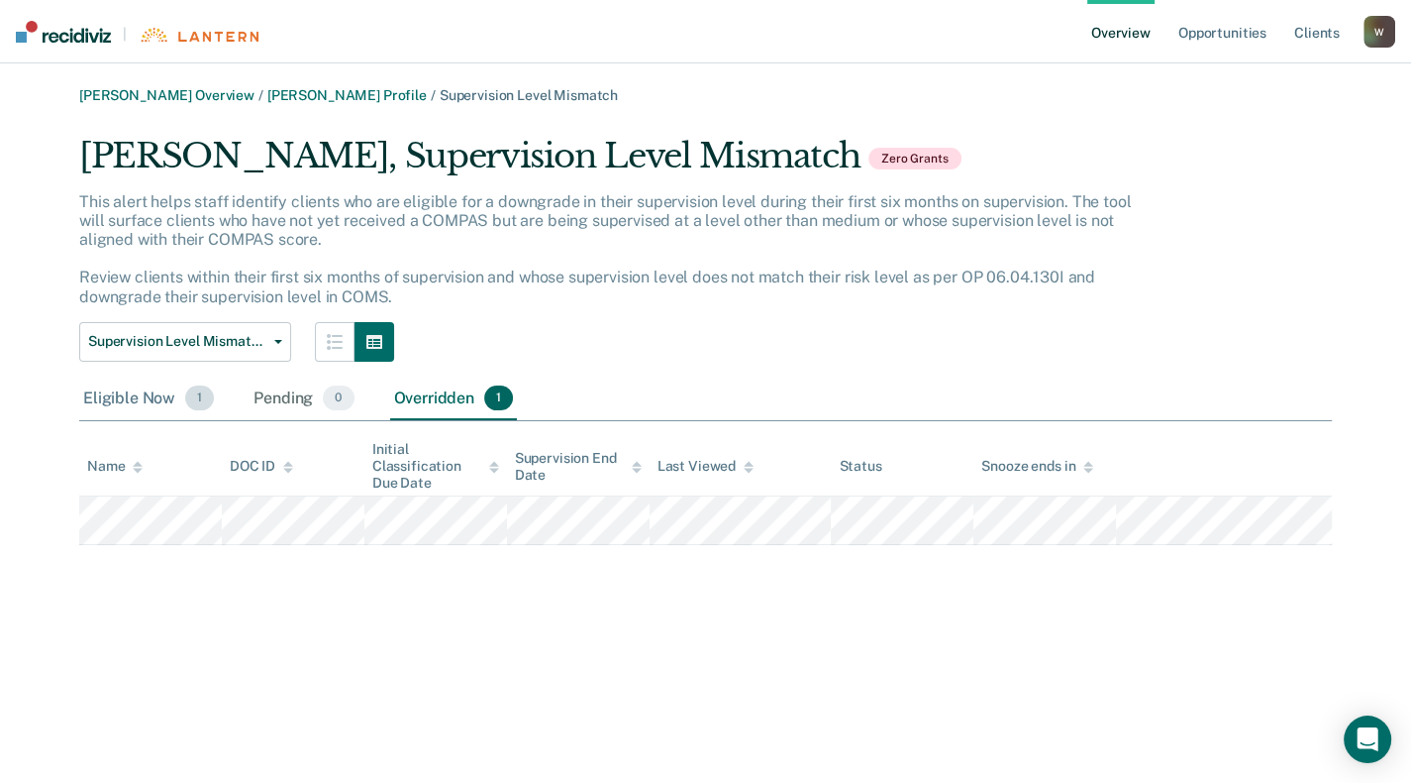
click at [122, 394] on div "Eligible Now 1" at bounding box center [148, 399] width 139 height 44
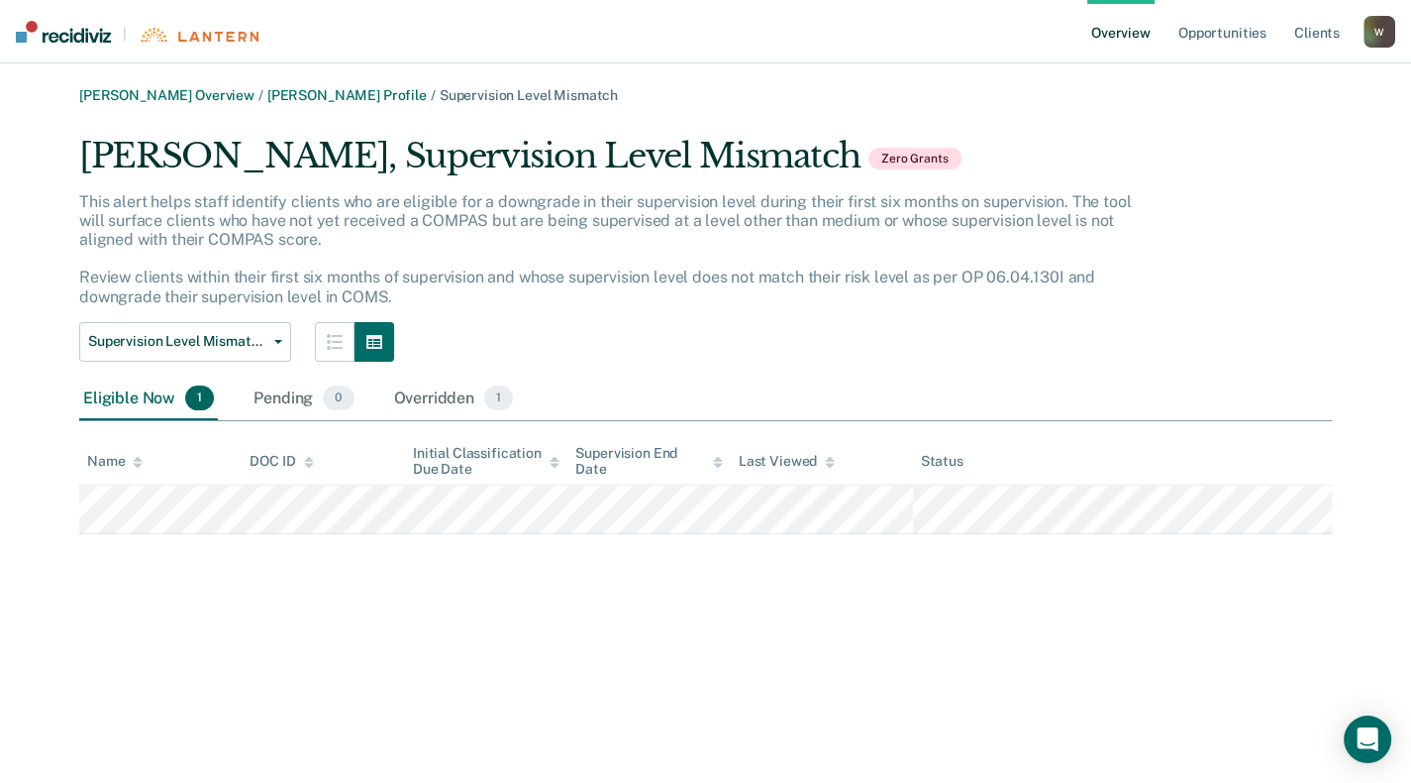
click at [1041, 160] on div "Jennifer K Sprunger, Supervision Level Mismatch Zero Grants" at bounding box center [608, 164] width 1059 height 56
click at [1114, 27] on link "Overview" at bounding box center [1121, 31] width 67 height 63
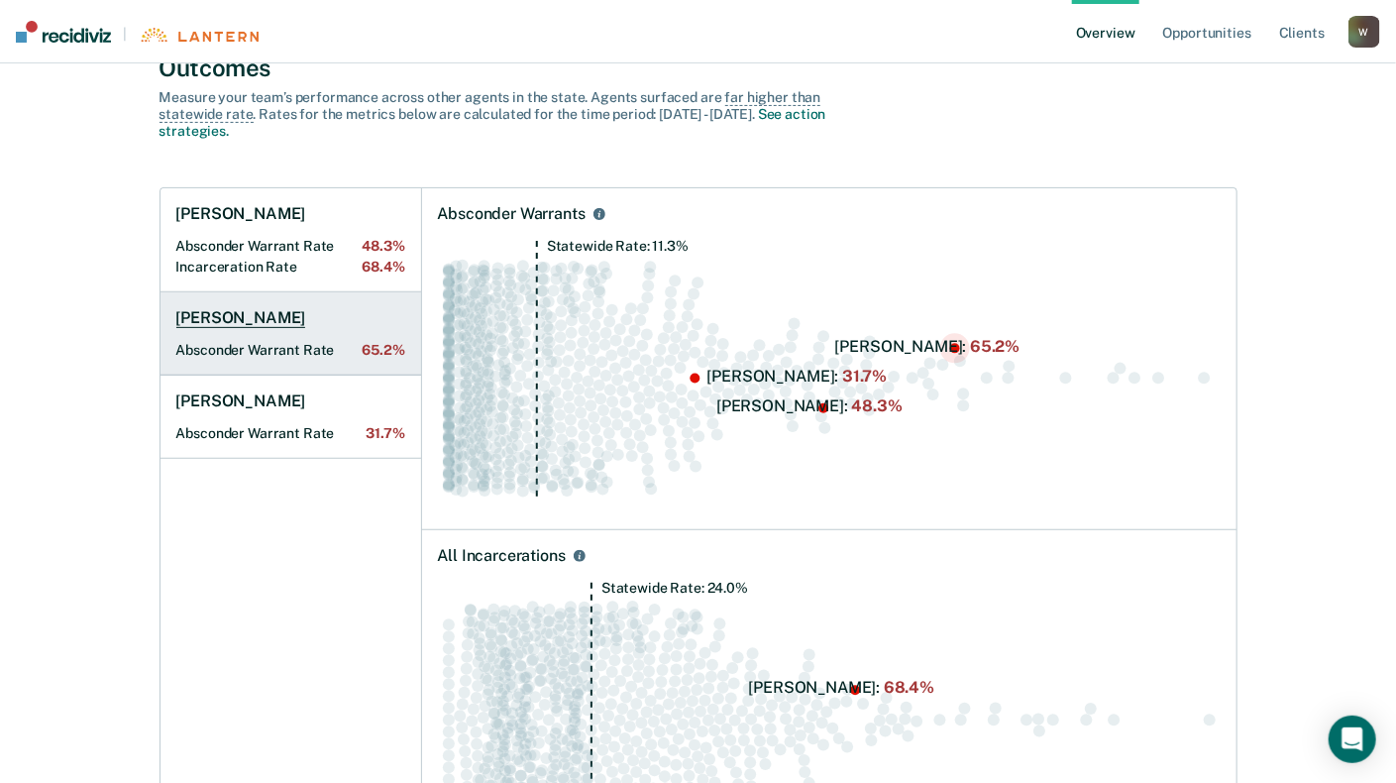
scroll to position [127, 0]
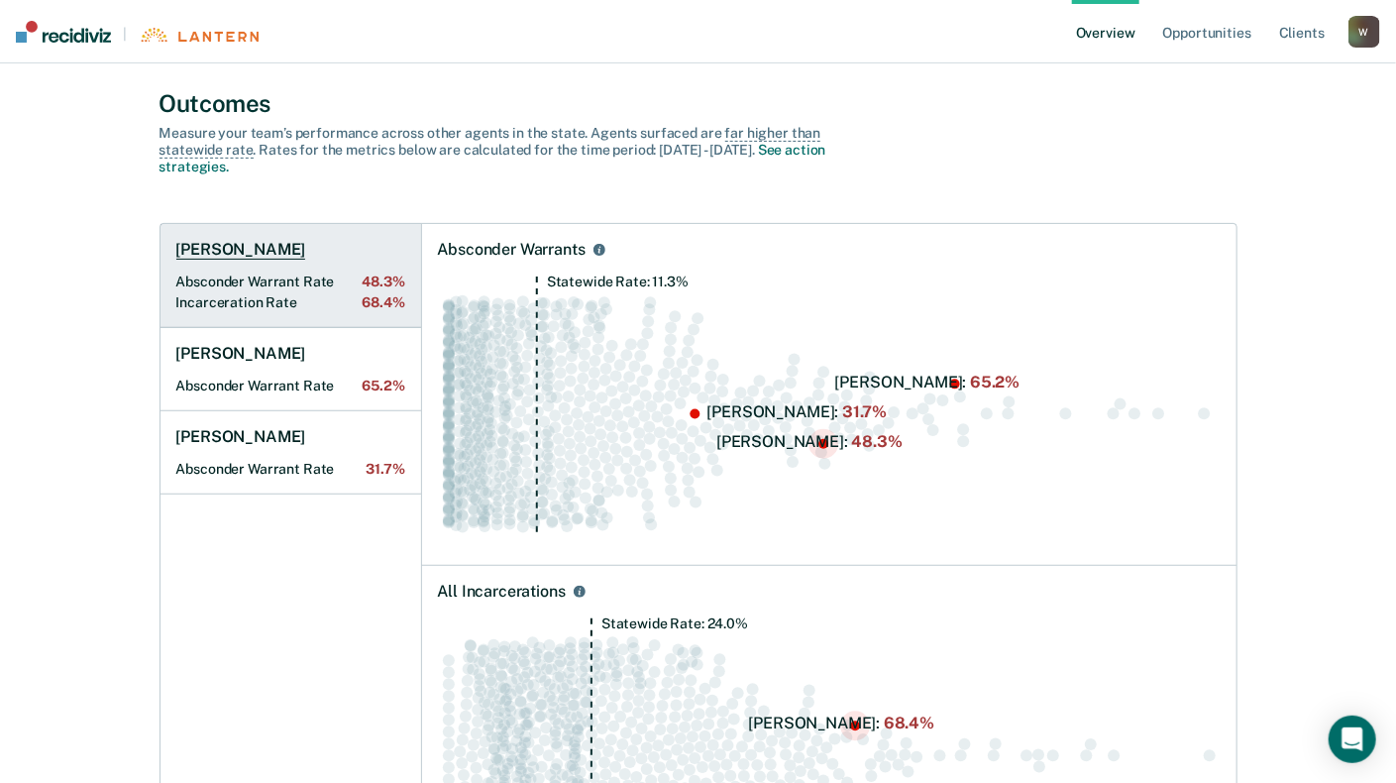
click at [256, 244] on h1 "[PERSON_NAME]" at bounding box center [241, 250] width 130 height 20
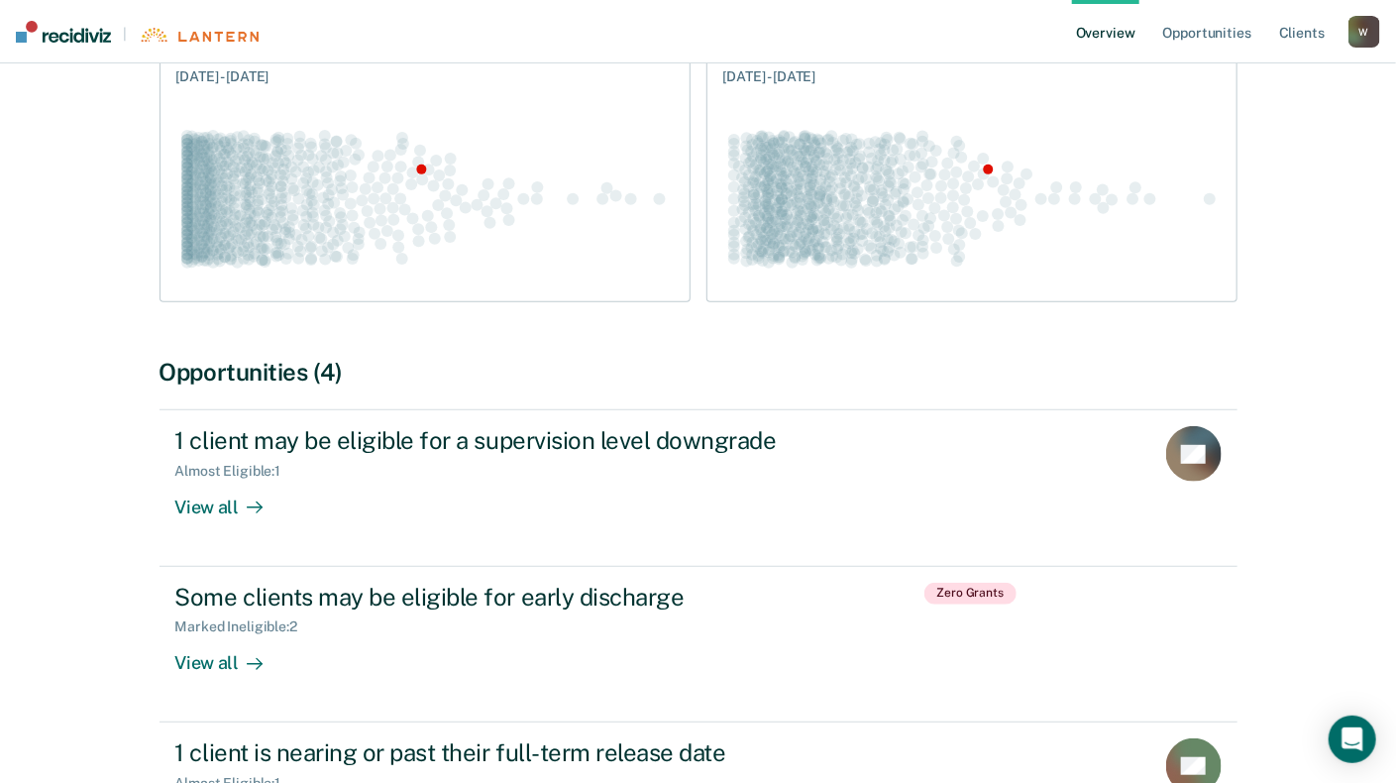
scroll to position [297, 0]
click at [877, 98] on div at bounding box center [971, 185] width 497 height 198
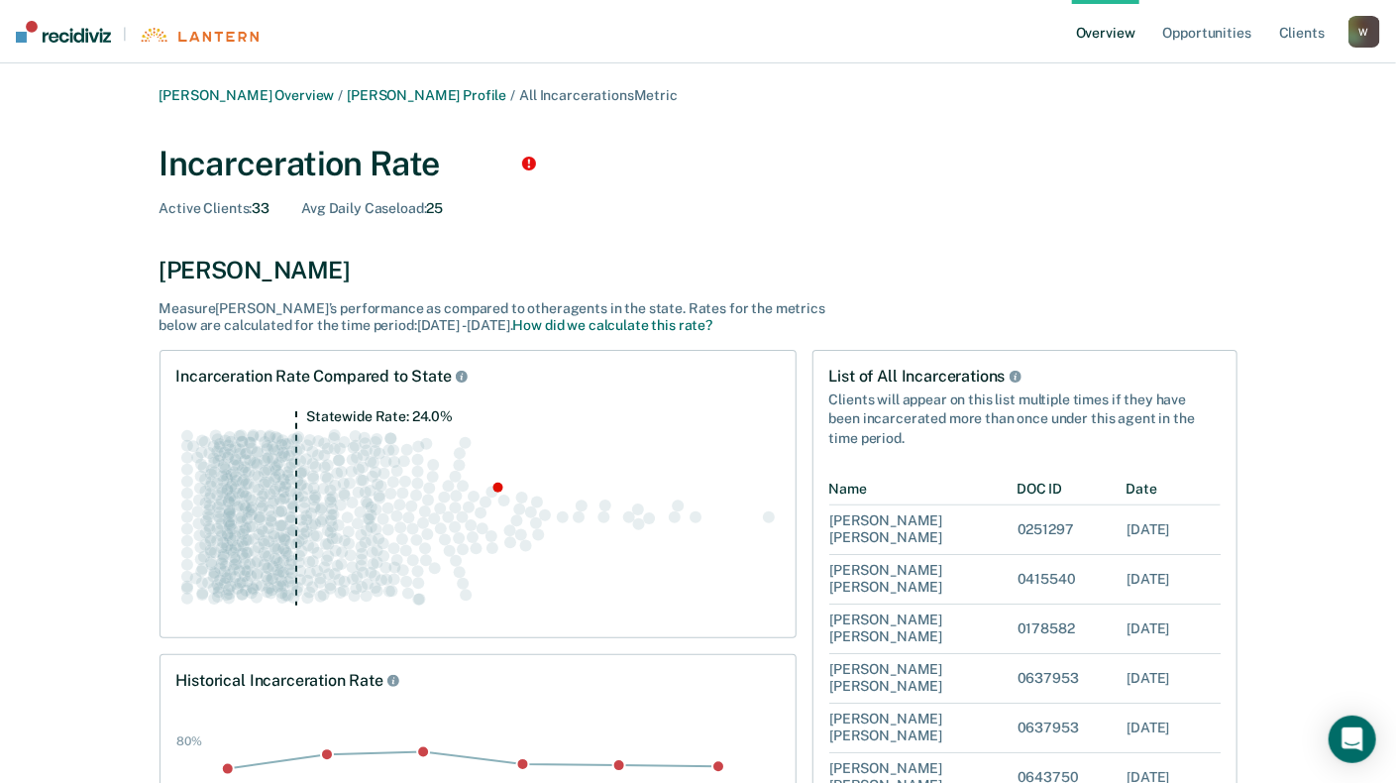
click at [897, 223] on div "Incarceration Rate Active Clients : 33 Avg Daily Caseload : 25 Ryan D Deforest …" at bounding box center [698, 239] width 1078 height 190
click at [1118, 43] on link "Overview" at bounding box center [1105, 31] width 67 height 63
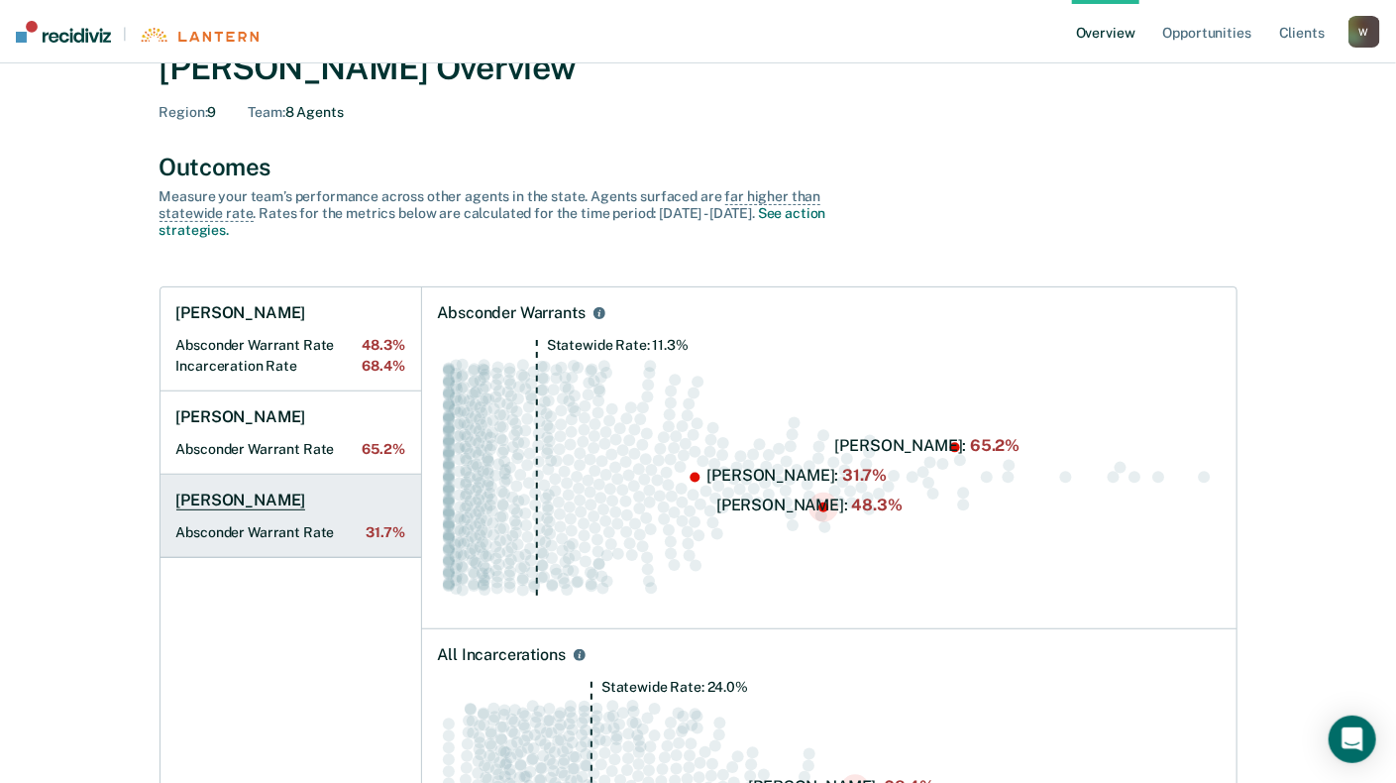
scroll to position [198, 0]
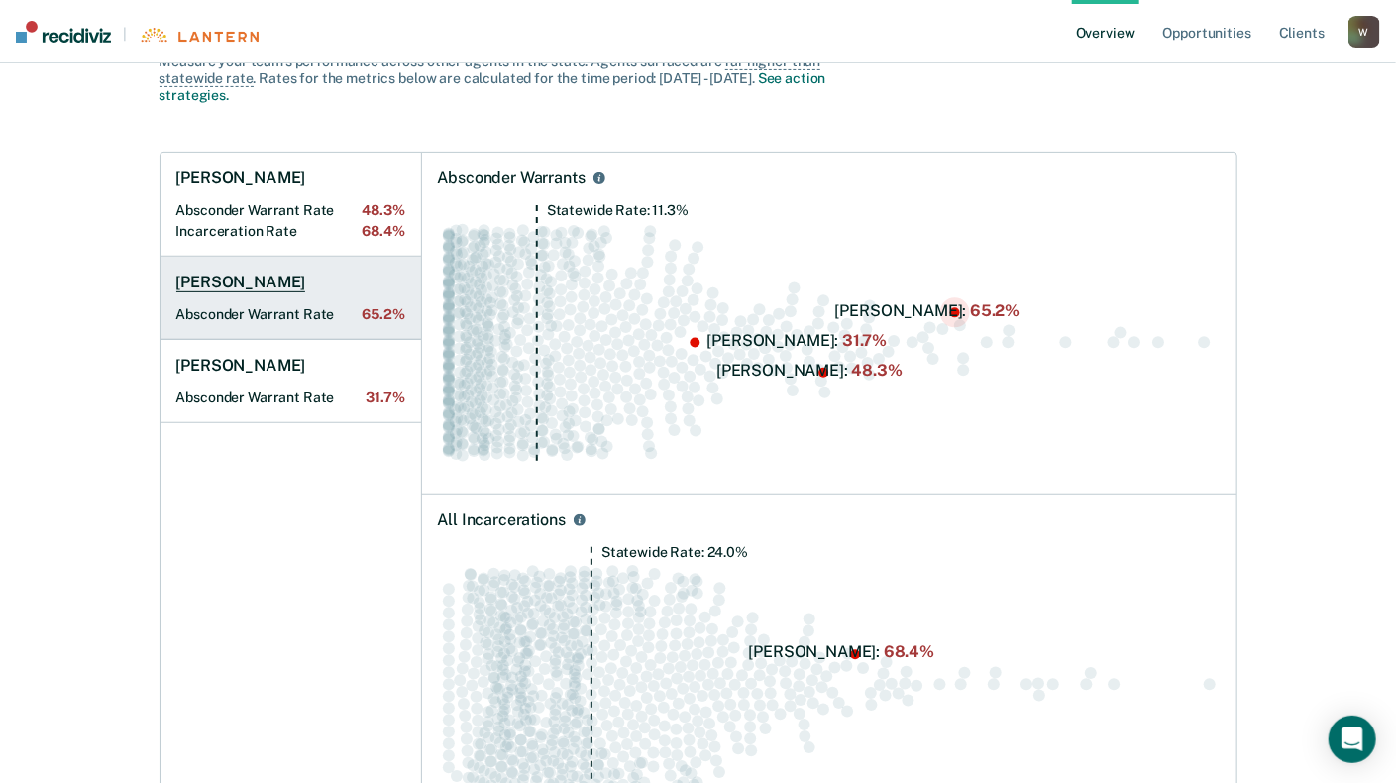
click at [232, 306] on Rate "Absconder Warrant Rate 65.2%" at bounding box center [290, 314] width 229 height 17
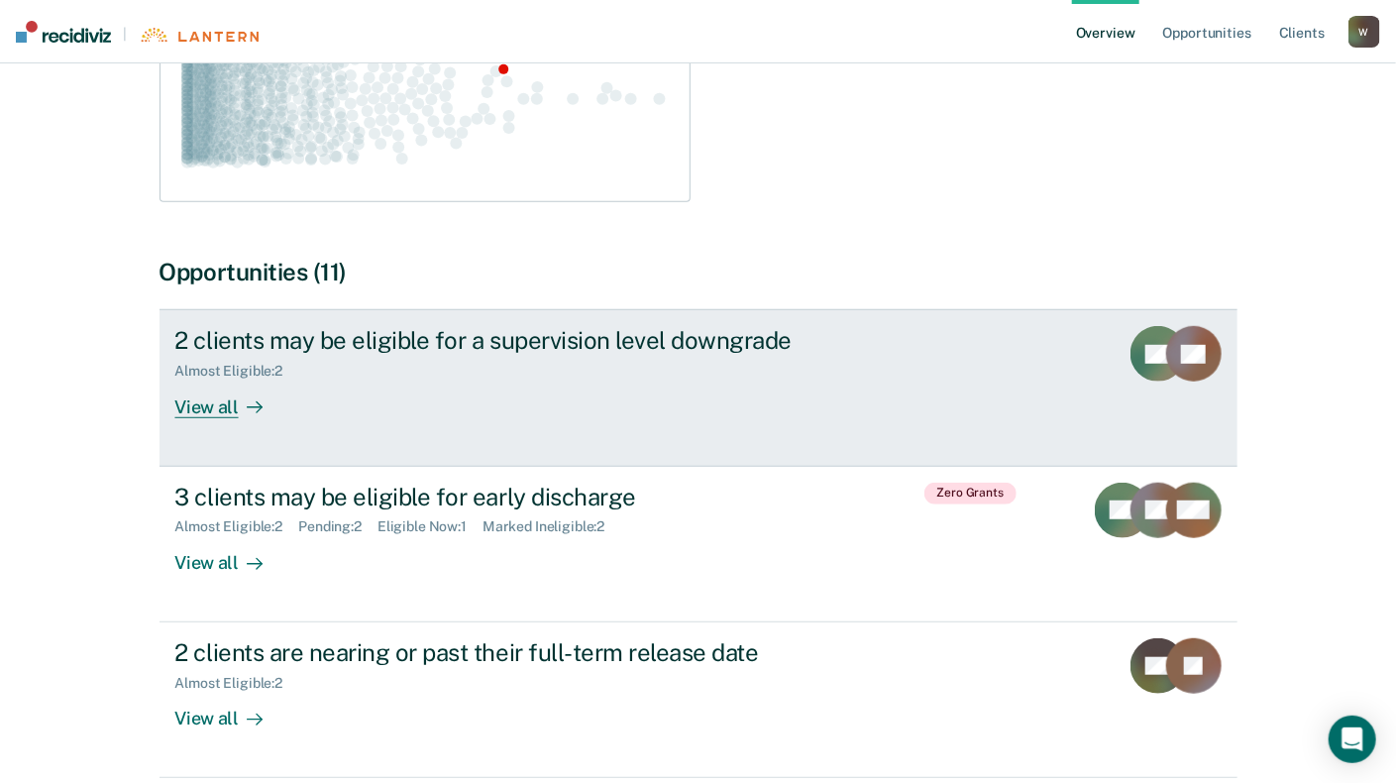
scroll to position [493, 0]
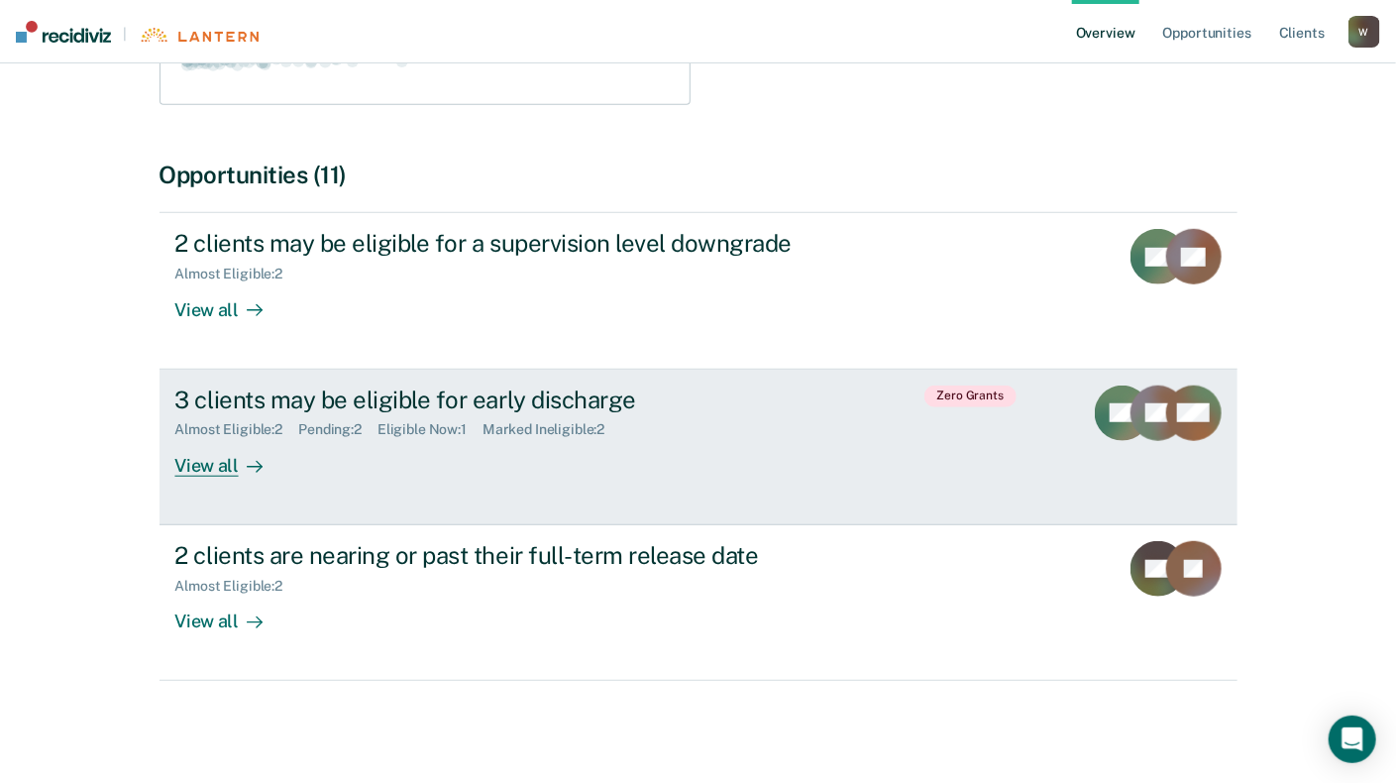
click at [324, 433] on div "Pending : 2" at bounding box center [337, 429] width 79 height 17
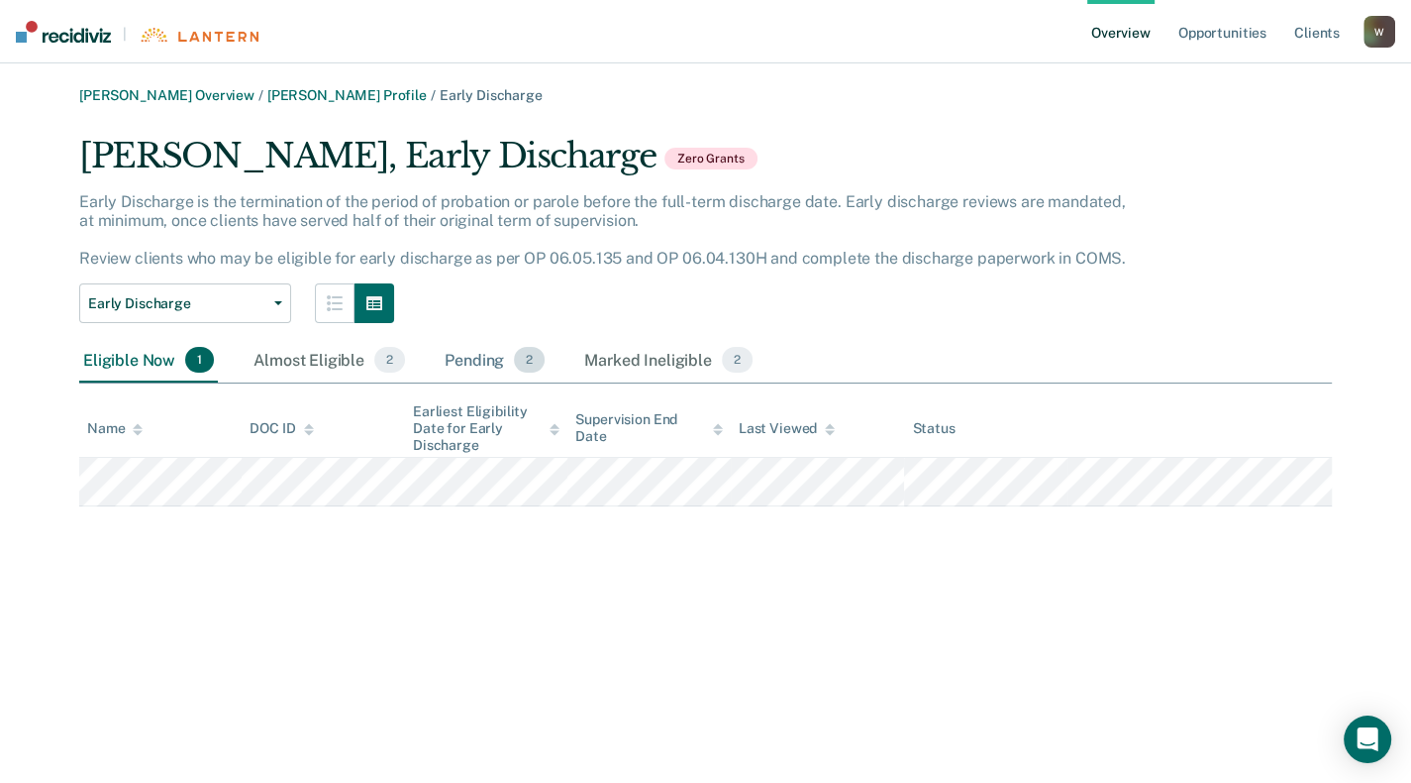
click at [448, 358] on div "Pending 2" at bounding box center [495, 361] width 108 height 44
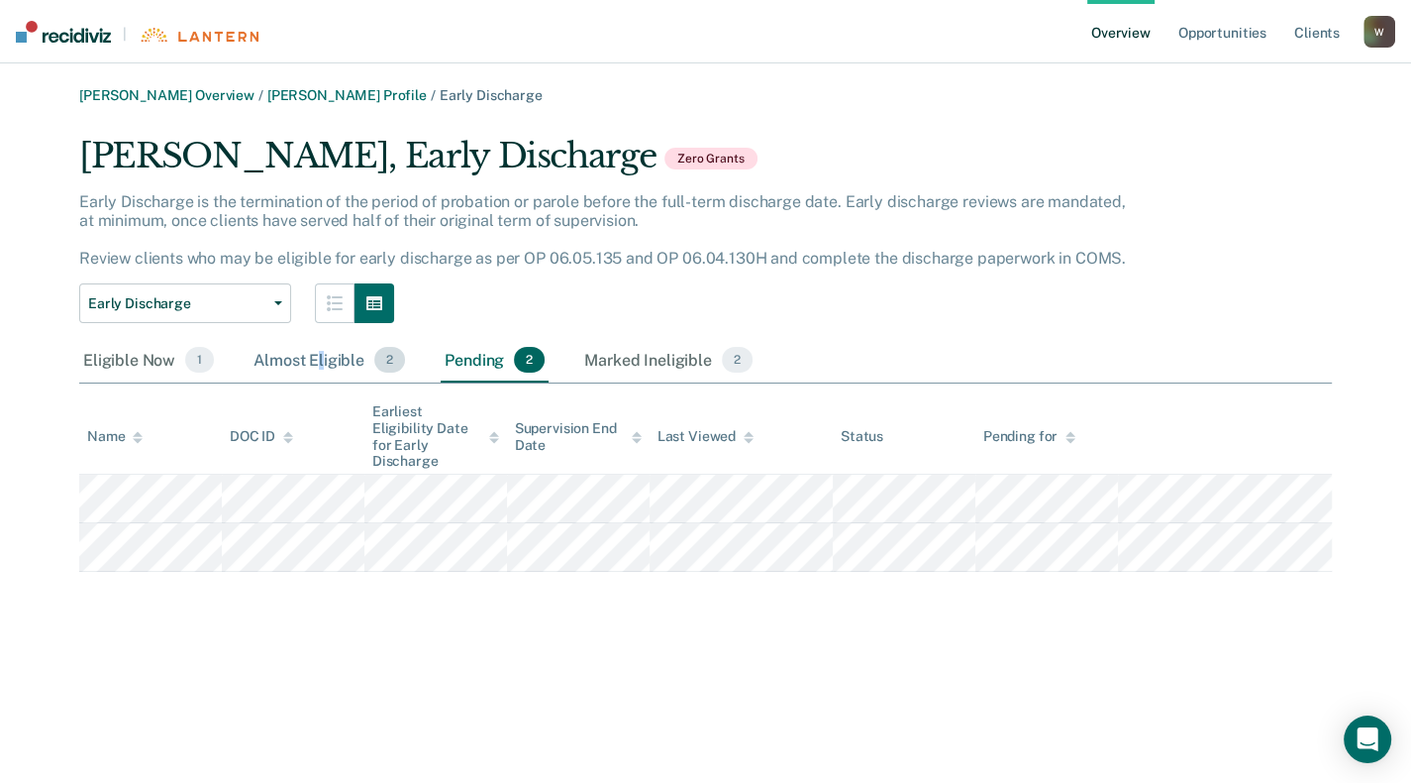
click at [319, 368] on div "Almost Eligible 2" at bounding box center [329, 361] width 159 height 44
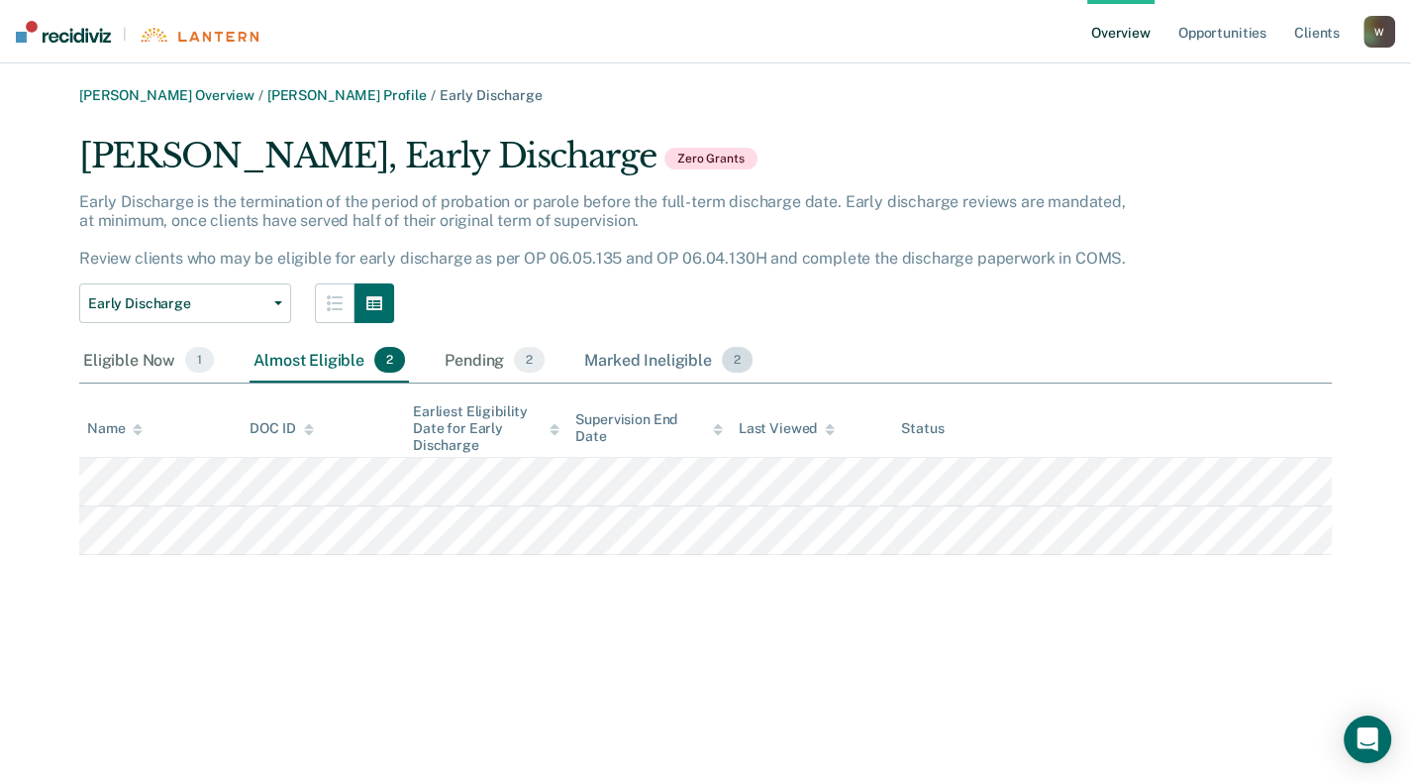
click at [617, 357] on div "Marked Ineligible 2" at bounding box center [668, 361] width 176 height 44
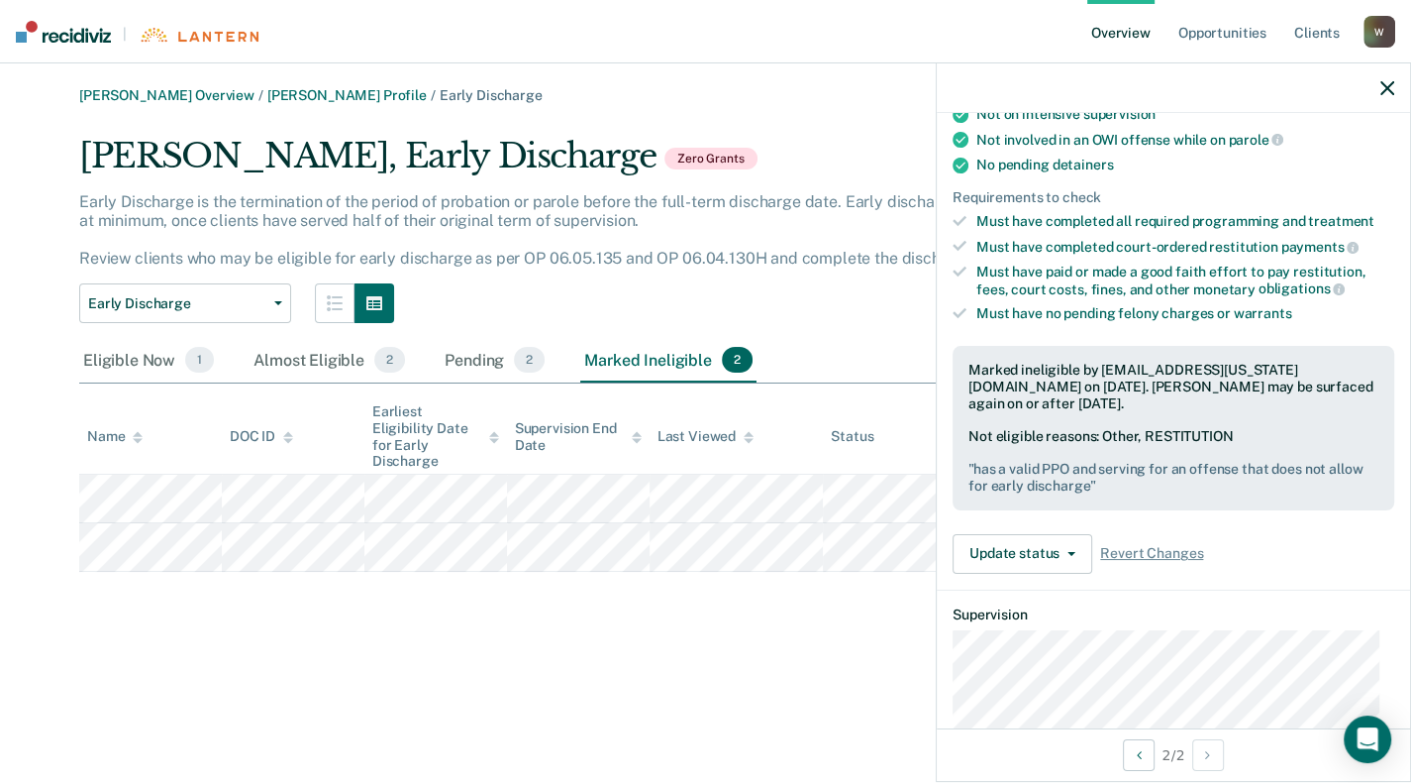
scroll to position [495, 0]
